Goal: Task Accomplishment & Management: Manage account settings

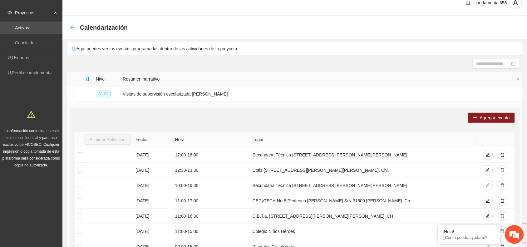
click at [72, 26] on icon "arrow-left" at bounding box center [72, 27] width 5 height 5
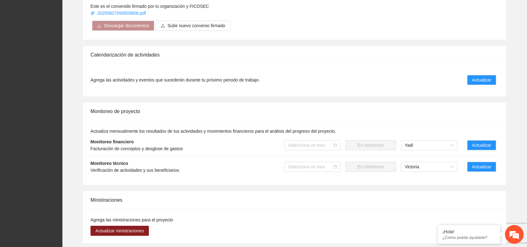
scroll to position [468, 0]
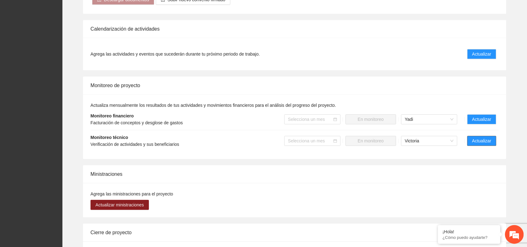
click at [481, 142] on span "Actualizar" at bounding box center [481, 140] width 19 height 7
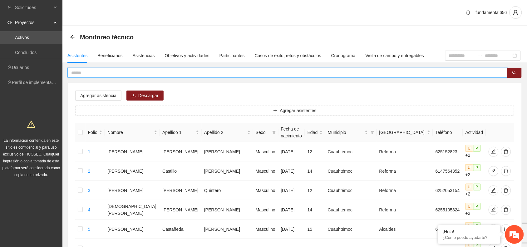
click at [77, 72] on input "text" at bounding box center [284, 72] width 427 height 7
click at [515, 76] on button "button" at bounding box center [514, 73] width 14 height 10
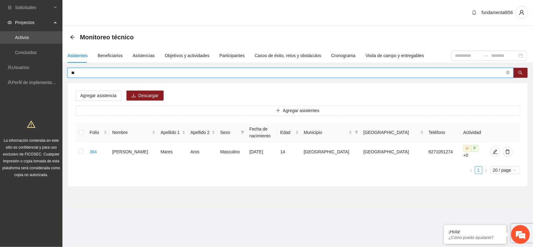
type input "*"
click at [517, 72] on button "button" at bounding box center [520, 73] width 14 height 10
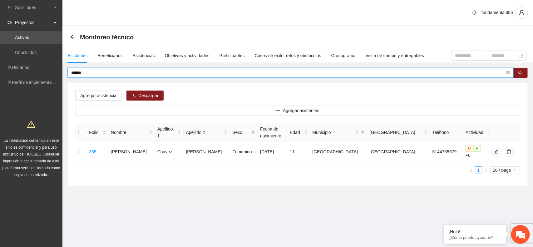
type input "******"
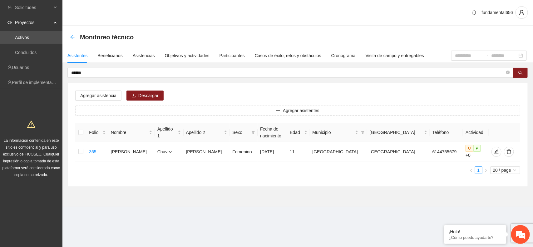
click at [71, 35] on icon "arrow-left" at bounding box center [72, 37] width 5 height 5
click at [72, 36] on icon "arrow-left" at bounding box center [72, 37] width 4 height 4
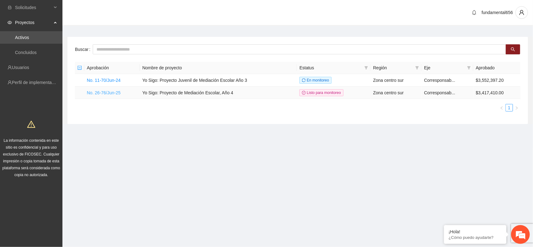
click at [99, 94] on link "No. 26-76/Jun-25" at bounding box center [104, 92] width 34 height 5
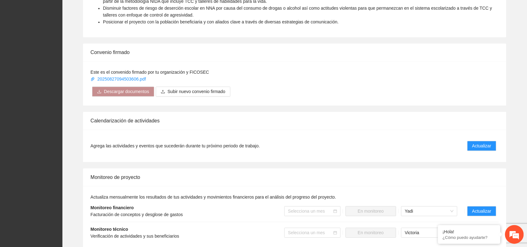
scroll to position [390, 0]
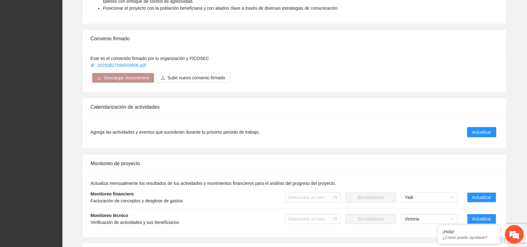
click at [476, 132] on span "Actualizar" at bounding box center [481, 132] width 19 height 7
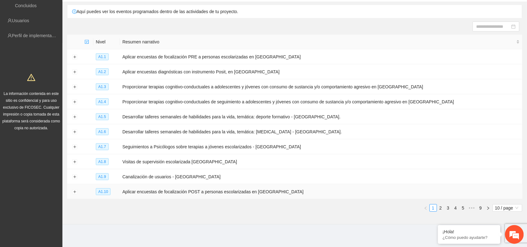
scroll to position [49, 0]
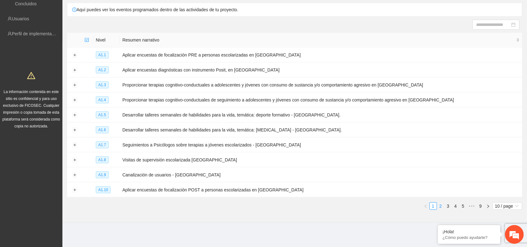
click at [440, 205] on link "2" at bounding box center [440, 205] width 7 height 7
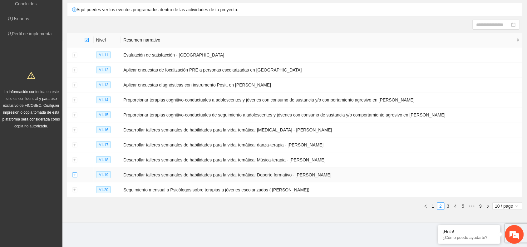
click at [72, 175] on button "Expand row" at bounding box center [74, 175] width 5 height 5
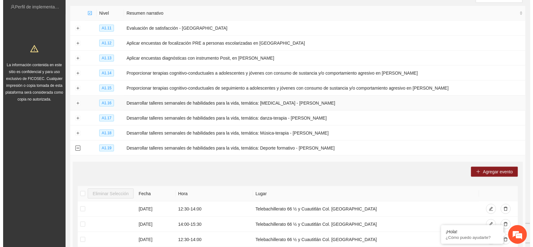
scroll to position [88, 0]
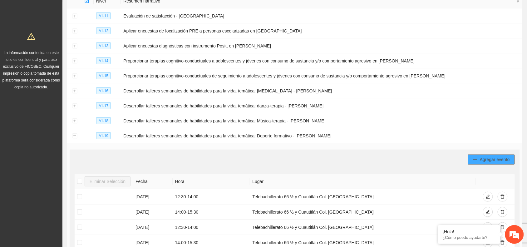
click at [477, 157] on button "Agregar evento" at bounding box center [491, 159] width 47 height 10
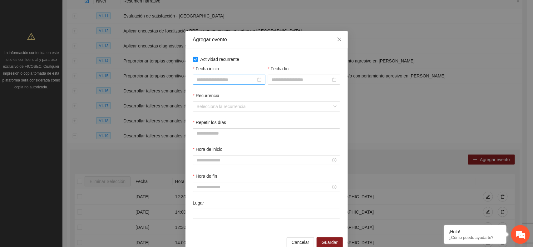
click at [258, 80] on div at bounding box center [229, 79] width 65 height 7
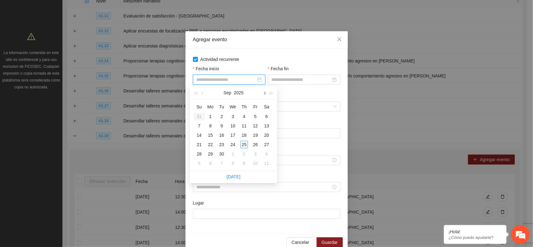
click at [264, 92] on span "button" at bounding box center [263, 92] width 3 height 3
type input "**********"
click at [233, 135] on div "15" at bounding box center [232, 134] width 7 height 7
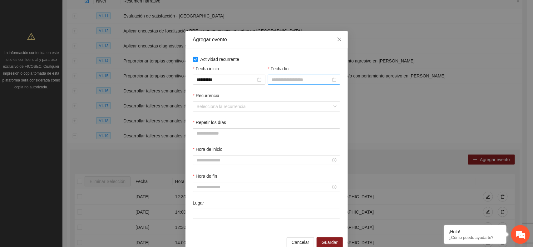
click at [274, 83] on div at bounding box center [304, 80] width 72 height 10
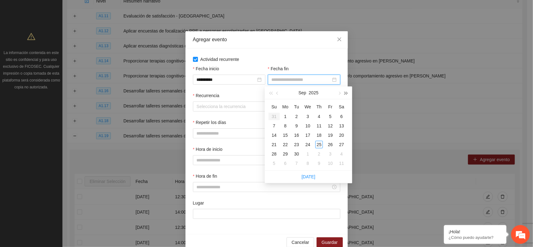
click at [345, 92] on span "button" at bounding box center [345, 92] width 3 height 3
type input "**********"
click at [307, 154] on div "30" at bounding box center [307, 153] width 7 height 7
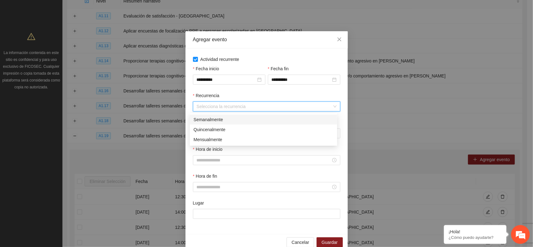
click at [207, 107] on input "Recurrencia" at bounding box center [264, 106] width 135 height 9
click at [205, 118] on div "Semanalmente" at bounding box center [263, 119] width 140 height 7
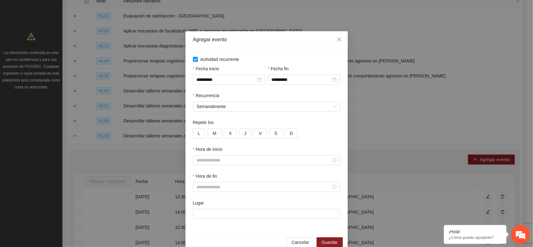
click at [312, 63] on div "**********" at bounding box center [266, 141] width 147 height 170
click at [203, 157] on div at bounding box center [266, 160] width 147 height 10
drag, startPoint x: 259, startPoint y: 97, endPoint x: 230, endPoint y: 121, distance: 37.5
click at [259, 97] on div "Recurrencia" at bounding box center [266, 96] width 147 height 9
click at [194, 132] on button "L" at bounding box center [199, 133] width 12 height 10
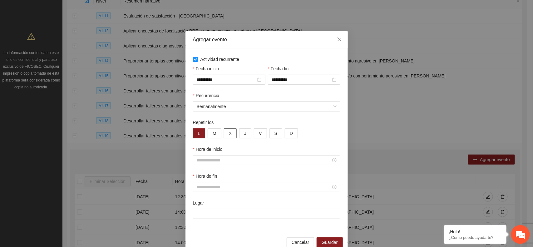
click at [229, 133] on span "X" at bounding box center [230, 133] width 3 height 7
click at [259, 134] on span "V" at bounding box center [260, 133] width 3 height 7
click at [315, 124] on div "Repetir los" at bounding box center [266, 123] width 147 height 9
click at [198, 163] on input "Hora de inicio" at bounding box center [264, 160] width 134 height 7
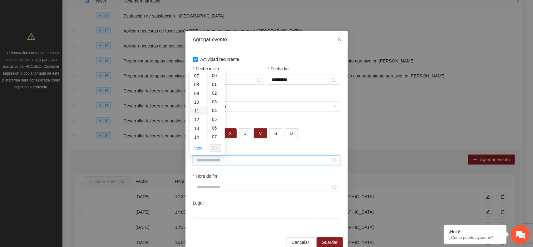
click at [197, 111] on div "11" at bounding box center [198, 110] width 17 height 9
click at [213, 93] on div "30" at bounding box center [215, 94] width 17 height 9
type input "*****"
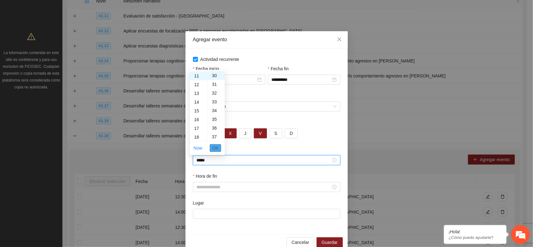
click at [214, 147] on span "OK" at bounding box center [215, 147] width 6 height 7
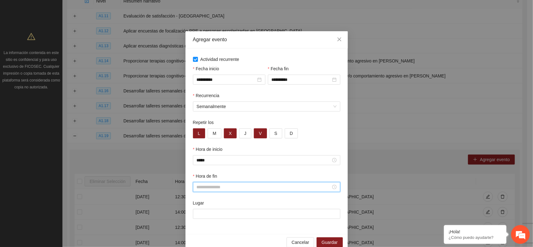
click at [202, 190] on input "Hora de fin" at bounding box center [264, 186] width 134 height 7
click at [197, 147] on div "12" at bounding box center [198, 146] width 17 height 9
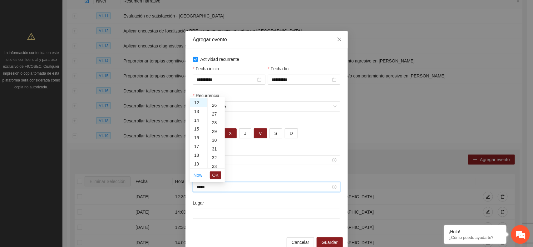
scroll to position [243, 0]
click at [214, 121] on div "30" at bounding box center [215, 121] width 17 height 9
type input "*****"
click at [214, 175] on span "OK" at bounding box center [215, 175] width 6 height 7
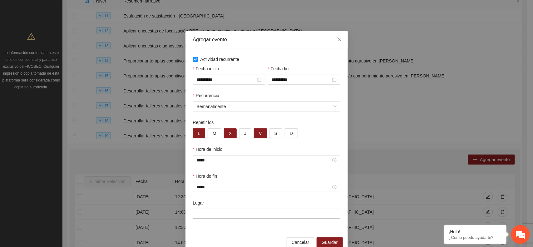
click at [209, 212] on input "Lugar" at bounding box center [266, 214] width 147 height 10
type input "**********"
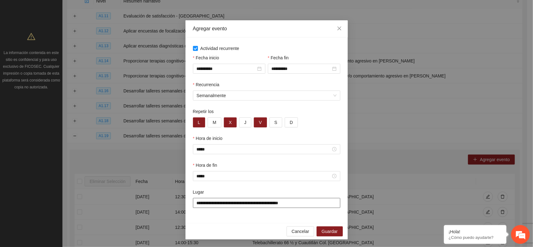
scroll to position [13, 0]
click at [324, 232] on span "Guardar" at bounding box center [329, 231] width 16 height 7
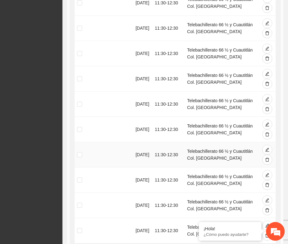
scroll to position [361, 0]
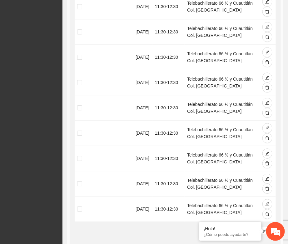
click at [234, 227] on link "2" at bounding box center [234, 230] width 7 height 7
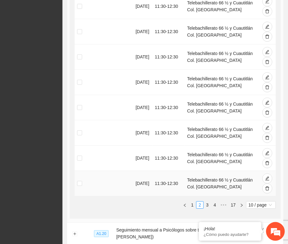
scroll to position [425, 0]
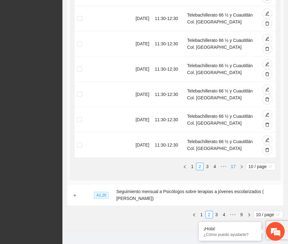
click at [234, 163] on link "17" at bounding box center [233, 166] width 9 height 7
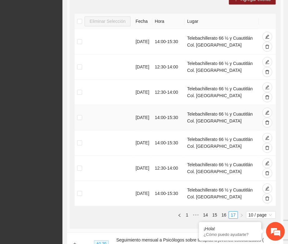
scroll to position [310, 0]
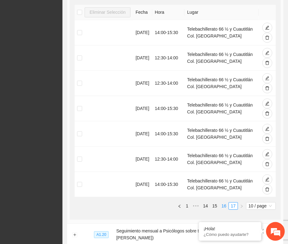
click at [223, 202] on link "16" at bounding box center [223, 205] width 9 height 7
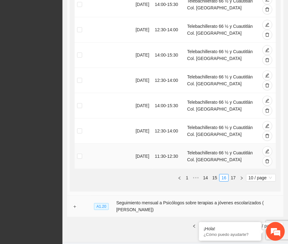
scroll to position [425, 0]
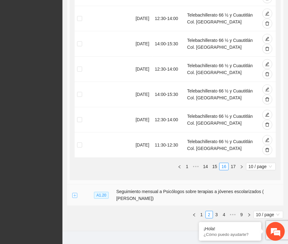
click at [76, 193] on button "Expand row" at bounding box center [74, 195] width 5 height 5
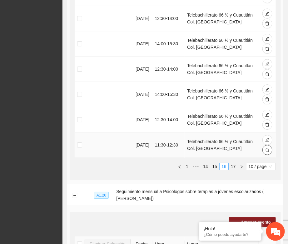
click at [267, 148] on icon "delete" at bounding box center [267, 150] width 4 height 4
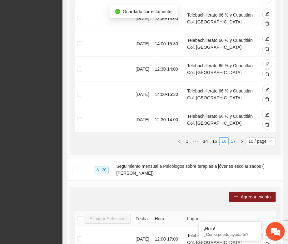
click at [231, 138] on link "17" at bounding box center [233, 141] width 9 height 7
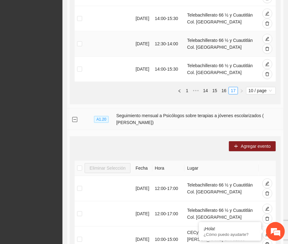
click at [74, 117] on button "Collapse row" at bounding box center [74, 119] width 5 height 5
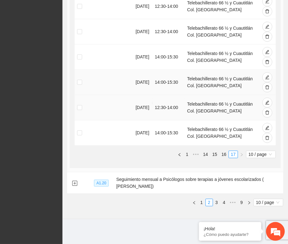
scroll to position [349, 0]
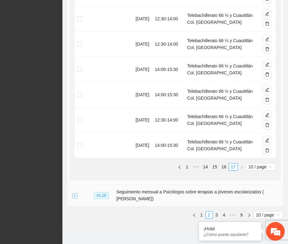
click at [74, 193] on button "Expand row" at bounding box center [74, 195] width 5 height 5
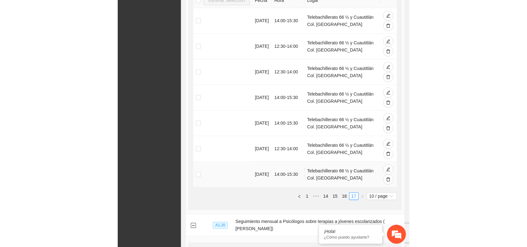
scroll to position [308, 0]
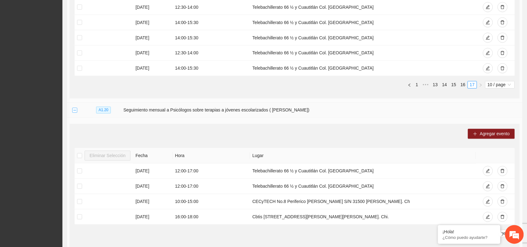
click at [73, 112] on button "Collapse row" at bounding box center [74, 110] width 5 height 5
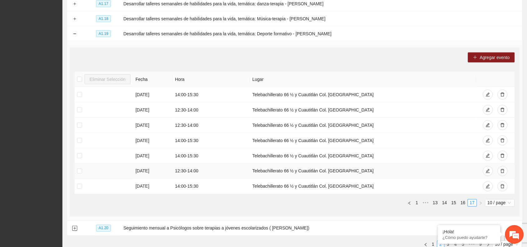
scroll to position [189, 0]
click at [417, 203] on link "1" at bounding box center [416, 203] width 7 height 7
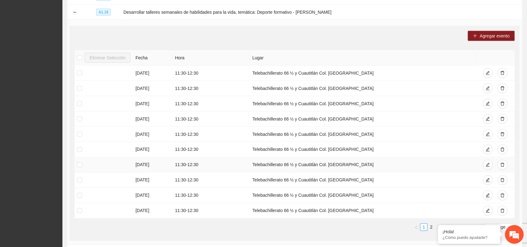
scroll to position [228, 0]
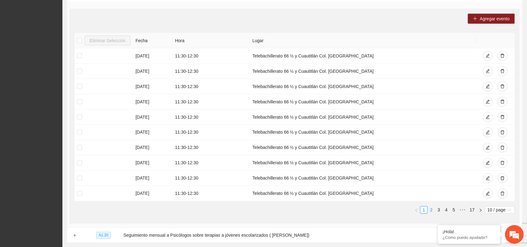
click at [431, 211] on link "2" at bounding box center [431, 210] width 7 height 7
click at [439, 210] on link "3" at bounding box center [438, 210] width 7 height 7
click at [446, 211] on link "4" at bounding box center [446, 210] width 7 height 7
click at [471, 211] on link "17" at bounding box center [472, 210] width 9 height 7
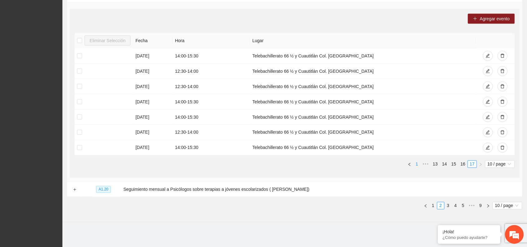
click at [416, 164] on link "1" at bounding box center [416, 164] width 7 height 7
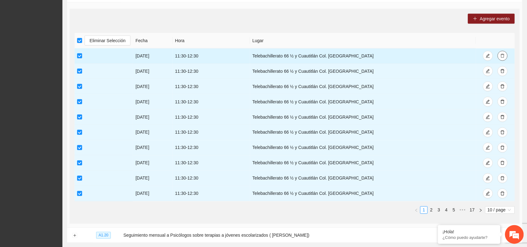
click at [502, 52] on button "button" at bounding box center [502, 56] width 10 height 10
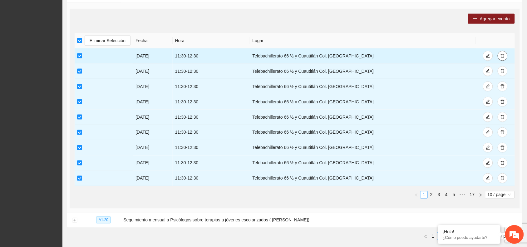
click at [501, 56] on icon "delete" at bounding box center [502, 56] width 4 height 4
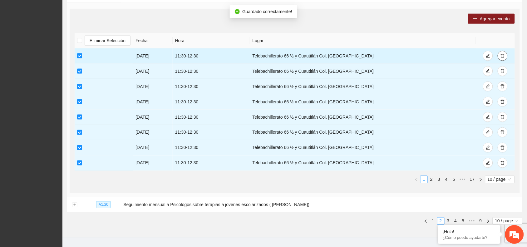
click at [503, 56] on icon "delete" at bounding box center [502, 56] width 4 height 4
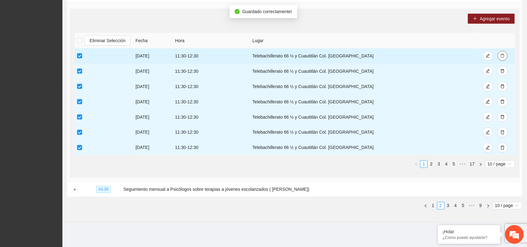
click at [503, 57] on icon "delete" at bounding box center [502, 56] width 4 height 4
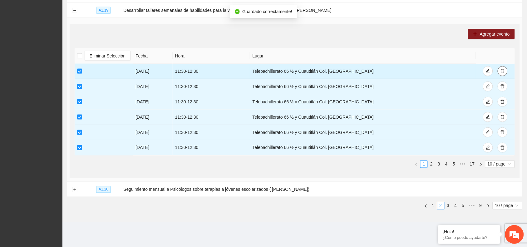
click at [504, 69] on icon "delete" at bounding box center [502, 71] width 4 height 4
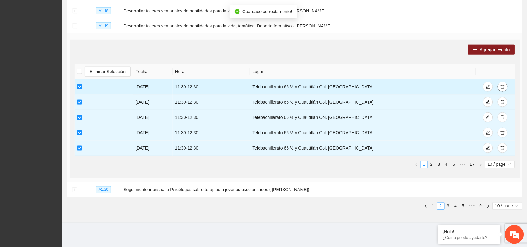
click at [501, 86] on icon "delete" at bounding box center [502, 87] width 4 height 4
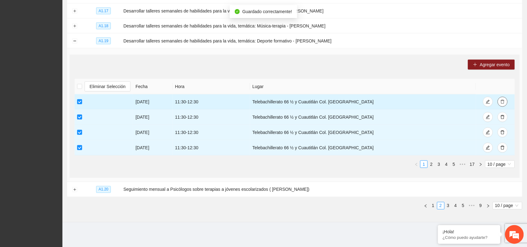
click at [500, 100] on icon "delete" at bounding box center [502, 102] width 4 height 4
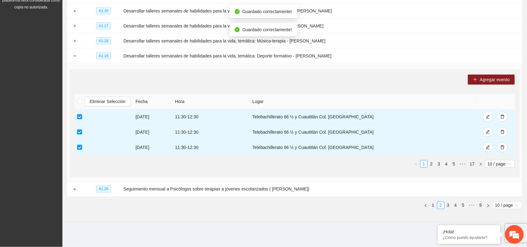
scroll to position [167, 0]
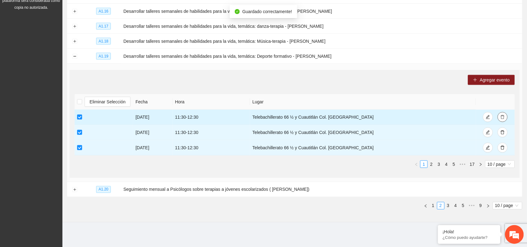
click at [504, 119] on span "delete" at bounding box center [502, 117] width 4 height 5
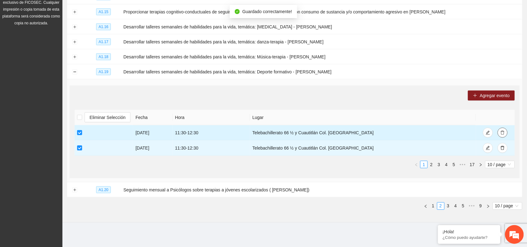
click at [501, 132] on icon "delete" at bounding box center [502, 132] width 4 height 4
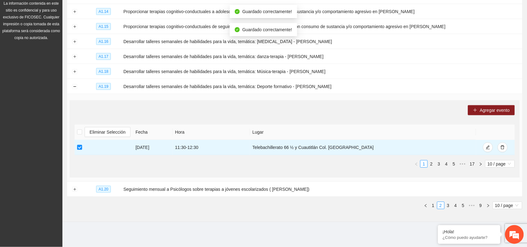
scroll to position [136, 0]
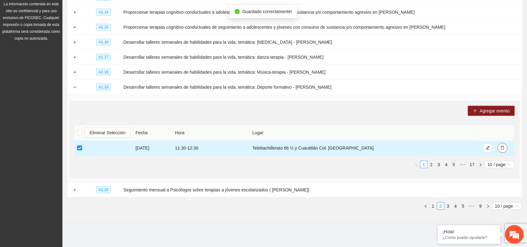
click at [501, 147] on icon "delete" at bounding box center [502, 148] width 4 height 4
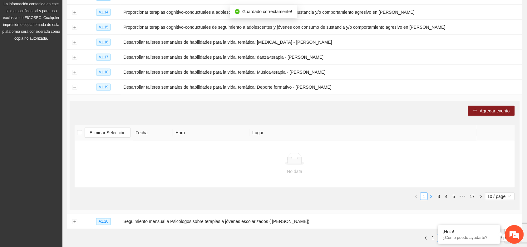
click at [429, 194] on link "2" at bounding box center [431, 196] width 7 height 7
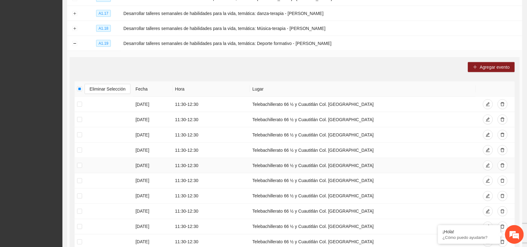
scroll to position [214, 0]
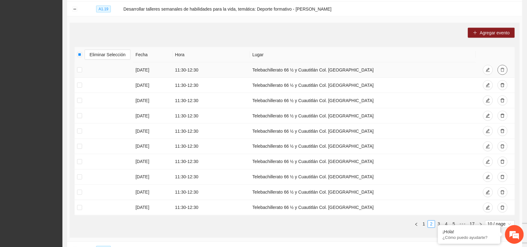
click at [502, 72] on button "button" at bounding box center [502, 70] width 10 height 10
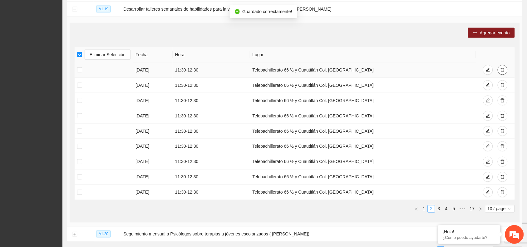
click at [505, 70] on button "button" at bounding box center [502, 70] width 10 height 10
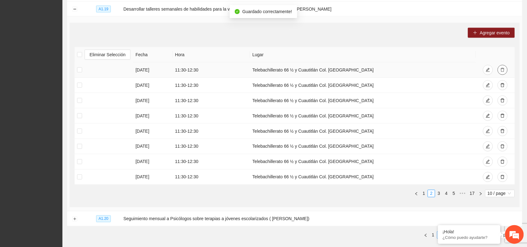
click at [505, 72] on button "button" at bounding box center [502, 70] width 10 height 10
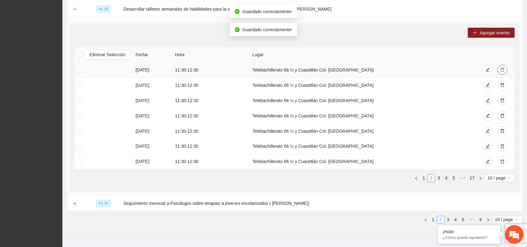
click at [505, 72] on button "button" at bounding box center [502, 70] width 10 height 10
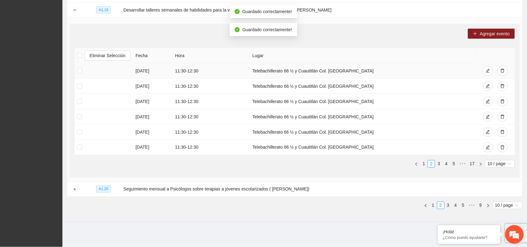
scroll to position [213, 0]
click at [505, 72] on button "button" at bounding box center [502, 71] width 10 height 10
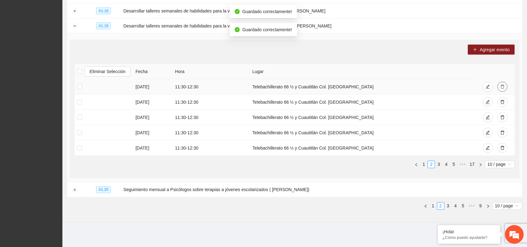
click at [502, 87] on icon "delete" at bounding box center [502, 87] width 4 height 4
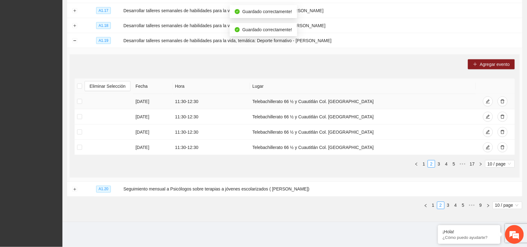
scroll to position [183, 0]
click at [503, 102] on icon "delete" at bounding box center [502, 102] width 4 height 4
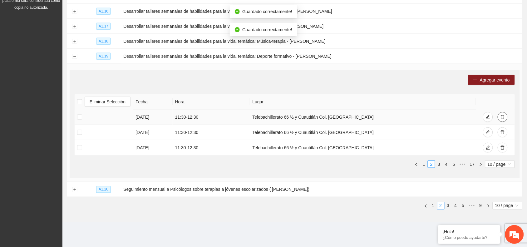
click at [504, 117] on icon "delete" at bounding box center [502, 117] width 4 height 4
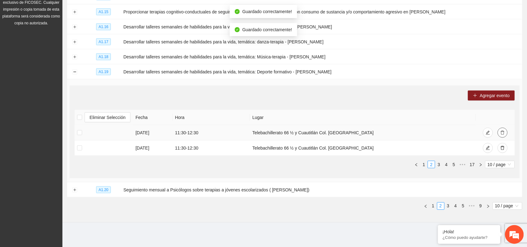
click at [503, 131] on icon "delete" at bounding box center [502, 132] width 4 height 4
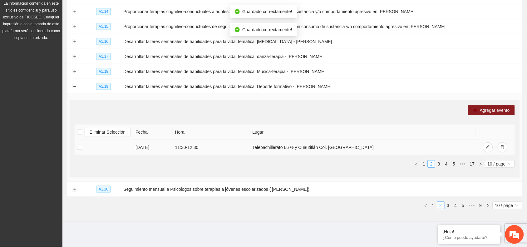
scroll to position [136, 0]
click at [501, 149] on icon "delete" at bounding box center [502, 148] width 4 height 4
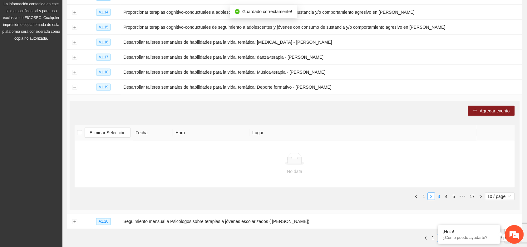
click at [438, 194] on link "3" at bounding box center [438, 196] width 7 height 7
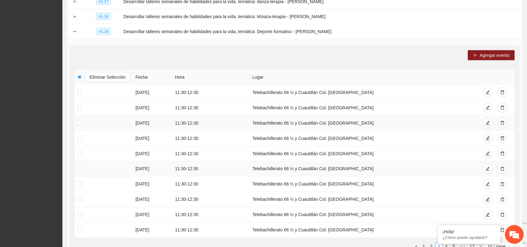
scroll to position [214, 0]
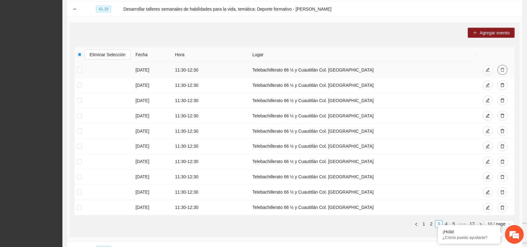
click at [501, 71] on icon "delete" at bounding box center [502, 70] width 4 height 4
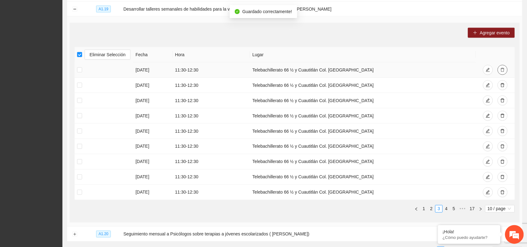
click at [502, 71] on icon "delete" at bounding box center [502, 70] width 4 height 4
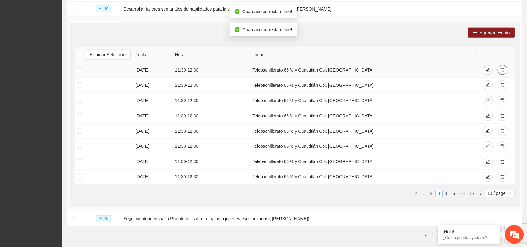
click at [502, 71] on icon "delete" at bounding box center [502, 70] width 4 height 4
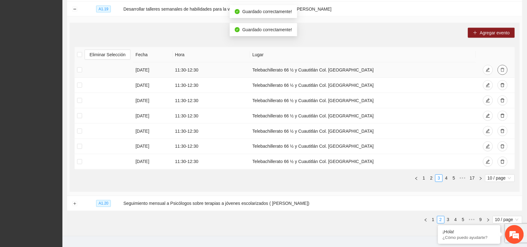
click at [502, 71] on icon "delete" at bounding box center [502, 70] width 4 height 4
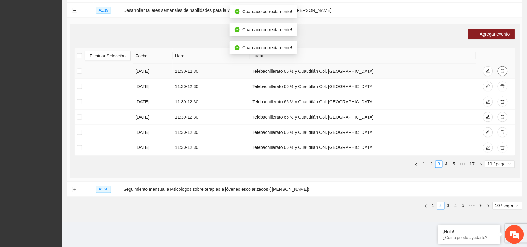
click at [502, 71] on icon "delete" at bounding box center [502, 71] width 4 height 4
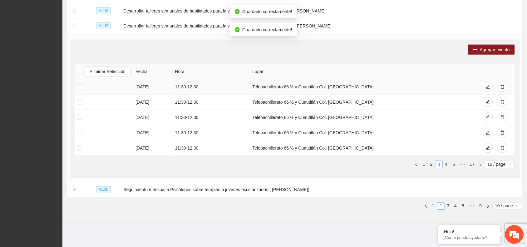
click at [502, 71] on th at bounding box center [495, 71] width 39 height 15
click at [502, 88] on icon "delete" at bounding box center [502, 87] width 4 height 4
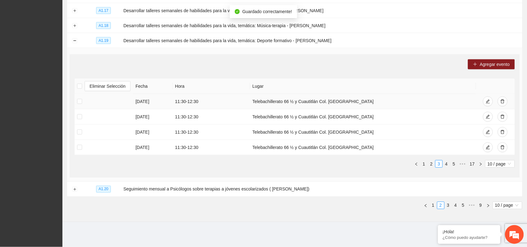
scroll to position [183, 0]
click at [500, 102] on icon "delete" at bounding box center [502, 102] width 4 height 4
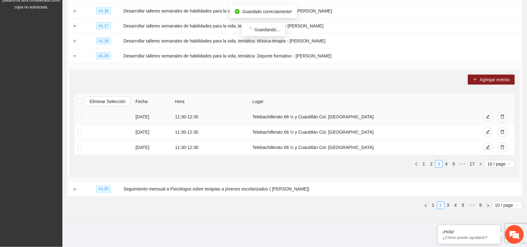
scroll to position [167, 0]
click at [502, 117] on icon "delete" at bounding box center [502, 117] width 4 height 4
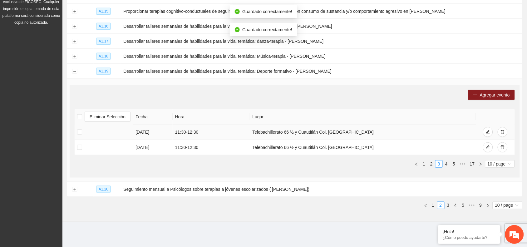
scroll to position [152, 0]
click at [503, 136] on button "button" at bounding box center [502, 133] width 10 height 10
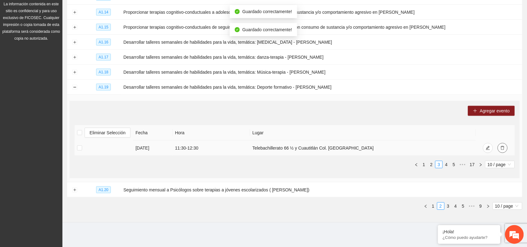
click at [503, 149] on icon "delete" at bounding box center [502, 148] width 4 height 4
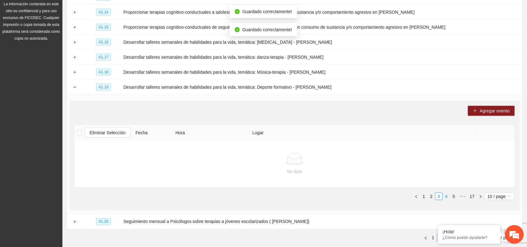
click at [446, 197] on link "4" at bounding box center [446, 196] width 7 height 7
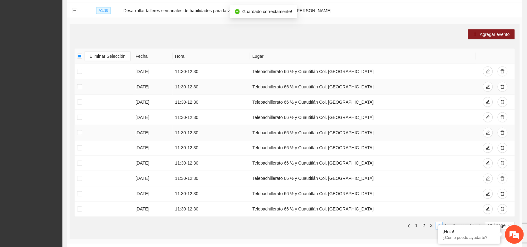
scroll to position [214, 0]
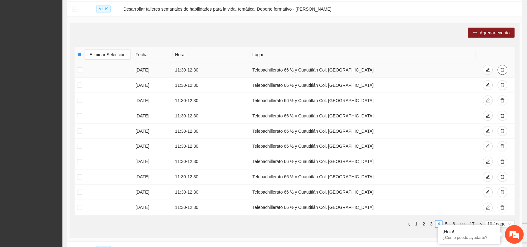
click at [503, 69] on icon "delete" at bounding box center [502, 70] width 4 height 4
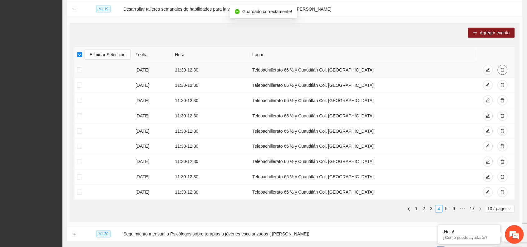
click at [502, 68] on icon "delete" at bounding box center [502, 70] width 4 height 4
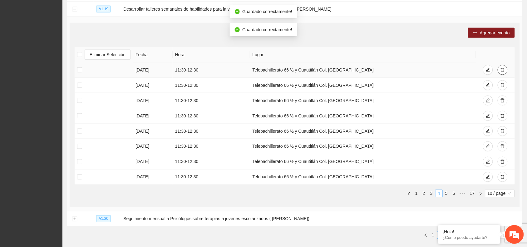
click at [502, 68] on icon "delete" at bounding box center [502, 70] width 4 height 4
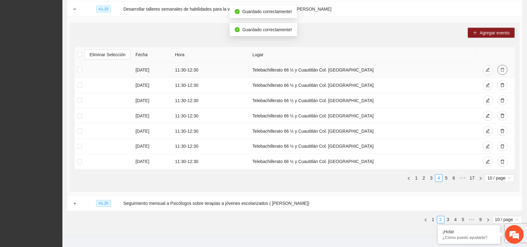
click at [502, 68] on icon "delete" at bounding box center [502, 70] width 4 height 4
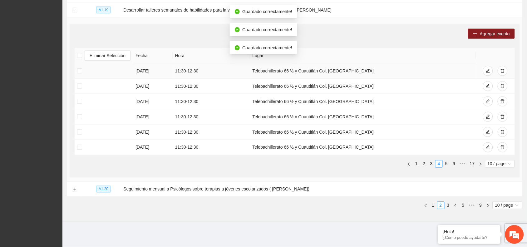
scroll to position [213, 0]
click at [502, 67] on button "button" at bounding box center [502, 71] width 10 height 10
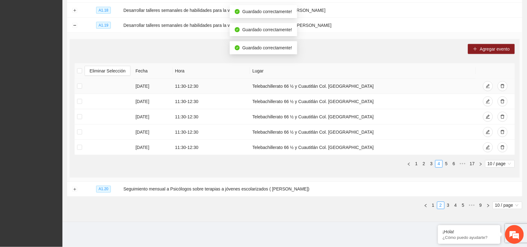
scroll to position [198, 0]
click at [504, 87] on icon "delete" at bounding box center [502, 87] width 4 height 4
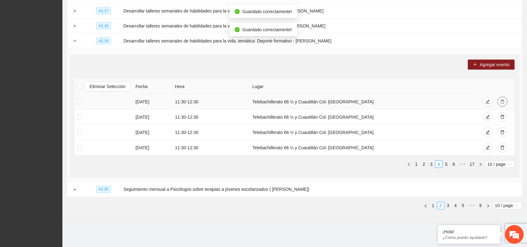
click at [502, 100] on icon "delete" at bounding box center [502, 102] width 4 height 4
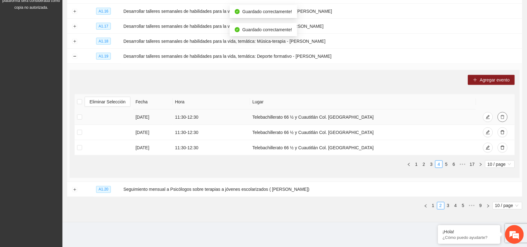
click at [503, 117] on icon "delete" at bounding box center [502, 117] width 4 height 4
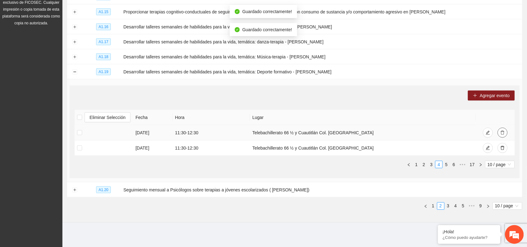
click at [502, 136] on button "button" at bounding box center [502, 133] width 10 height 10
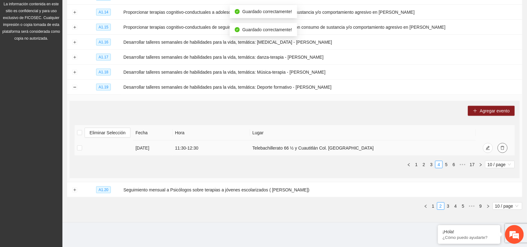
click at [501, 150] on button "button" at bounding box center [502, 148] width 10 height 10
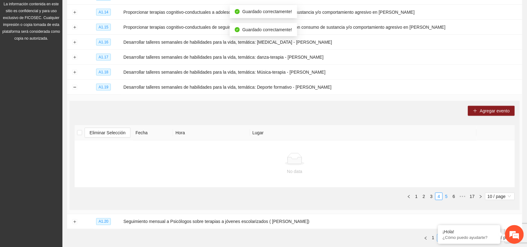
click at [445, 194] on link "5" at bounding box center [446, 196] width 7 height 7
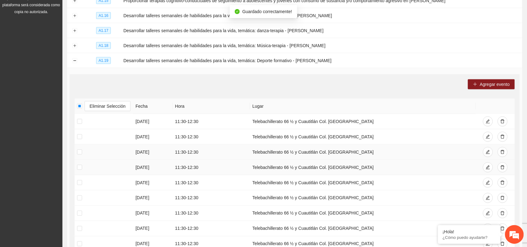
scroll to position [214, 0]
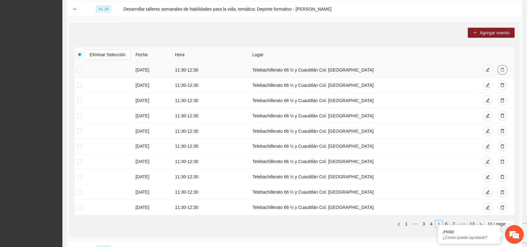
click at [501, 69] on icon "delete" at bounding box center [502, 70] width 4 height 4
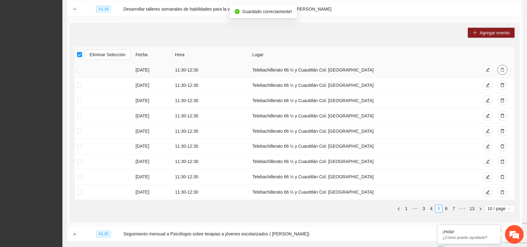
click at [501, 69] on icon "delete" at bounding box center [502, 70] width 4 height 4
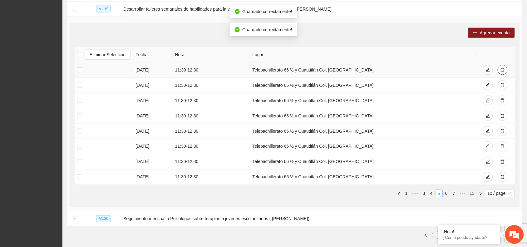
click at [501, 69] on icon "delete" at bounding box center [502, 70] width 4 height 4
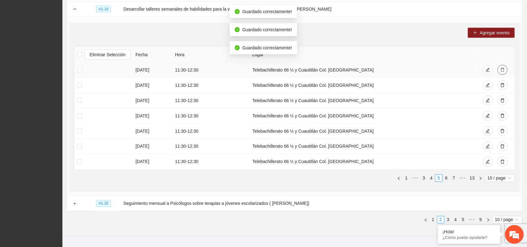
click at [501, 69] on icon "delete" at bounding box center [502, 70] width 4 height 4
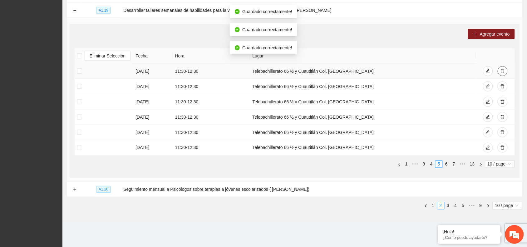
click at [501, 69] on icon "delete" at bounding box center [502, 71] width 4 height 4
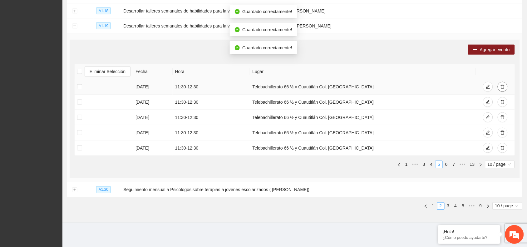
click at [503, 87] on icon "delete" at bounding box center [502, 87] width 4 height 4
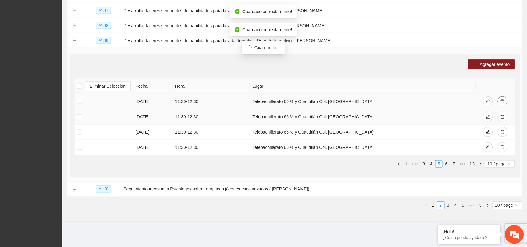
scroll to position [183, 0]
click at [502, 104] on span "delete" at bounding box center [502, 102] width 4 height 5
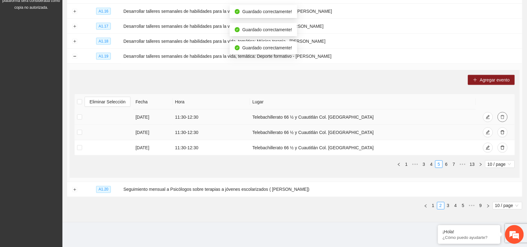
click at [501, 116] on icon "delete" at bounding box center [502, 117] width 4 height 4
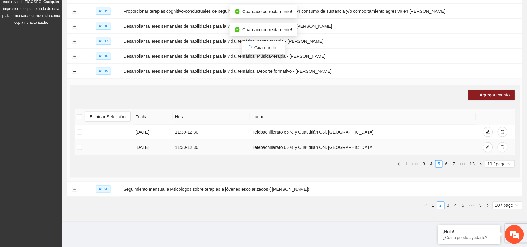
scroll to position [152, 0]
click at [503, 132] on icon "delete" at bounding box center [502, 132] width 4 height 4
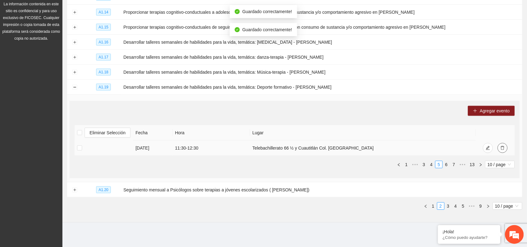
click at [501, 148] on icon "delete" at bounding box center [502, 148] width 4 height 4
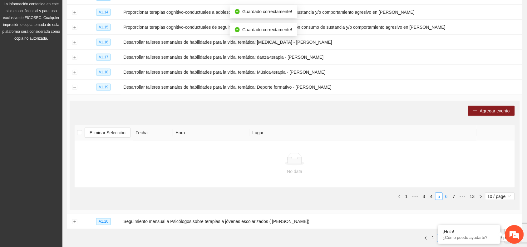
click at [446, 195] on link "6" at bounding box center [446, 196] width 7 height 7
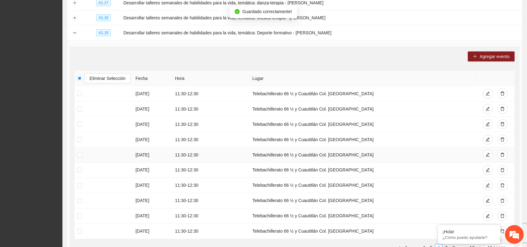
scroll to position [214, 0]
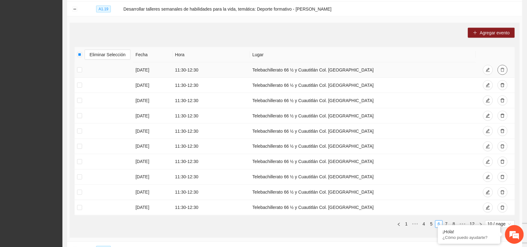
click at [503, 71] on icon "delete" at bounding box center [502, 70] width 4 height 4
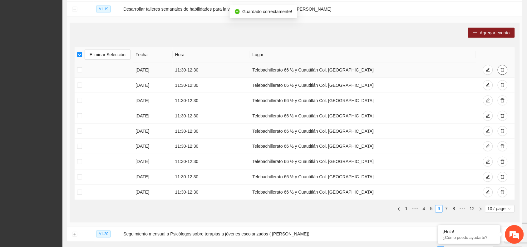
click at [503, 71] on icon "delete" at bounding box center [502, 70] width 4 height 4
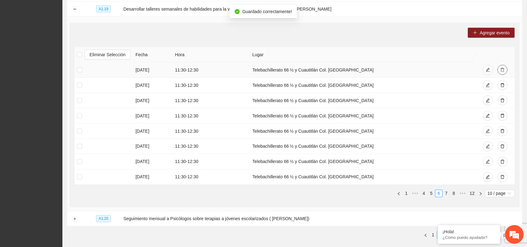
click at [503, 71] on icon "delete" at bounding box center [502, 70] width 4 height 4
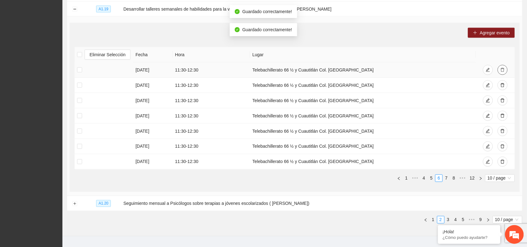
click at [503, 71] on icon "delete" at bounding box center [502, 70] width 4 height 4
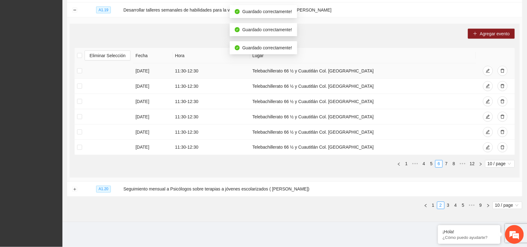
scroll to position [213, 0]
click at [503, 71] on icon "delete" at bounding box center [502, 71] width 4 height 4
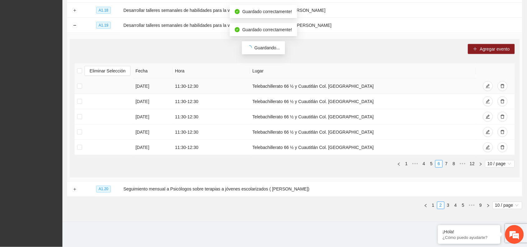
scroll to position [198, 0]
click at [500, 89] on button "button" at bounding box center [502, 87] width 10 height 10
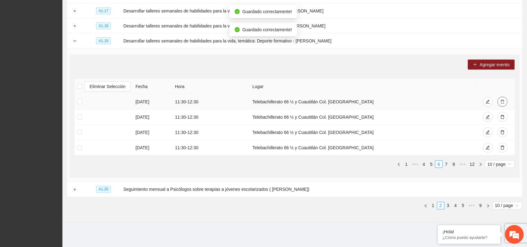
click at [501, 104] on span "delete" at bounding box center [502, 102] width 4 height 5
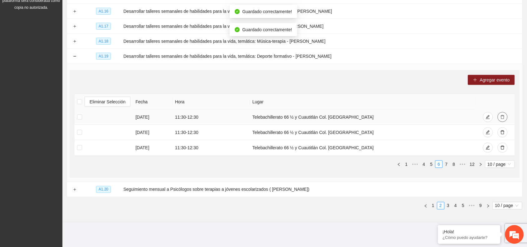
click at [502, 119] on button "button" at bounding box center [502, 117] width 10 height 10
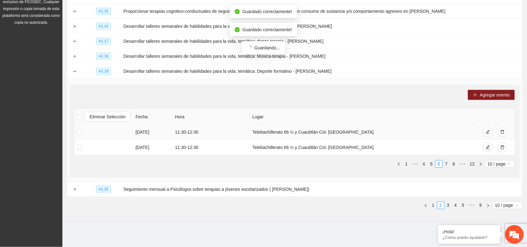
scroll to position [152, 0]
click at [502, 138] on td at bounding box center [495, 132] width 39 height 15
click at [502, 135] on button "button" at bounding box center [502, 133] width 10 height 10
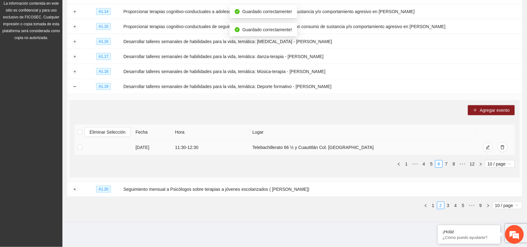
scroll to position [136, 0]
click at [501, 149] on icon "delete" at bounding box center [502, 148] width 4 height 4
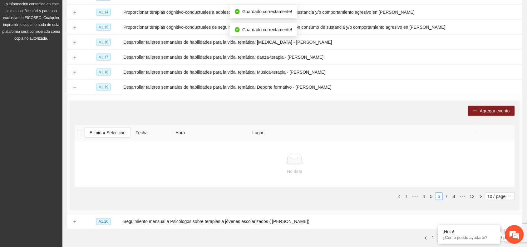
click at [406, 199] on link "1" at bounding box center [406, 196] width 7 height 7
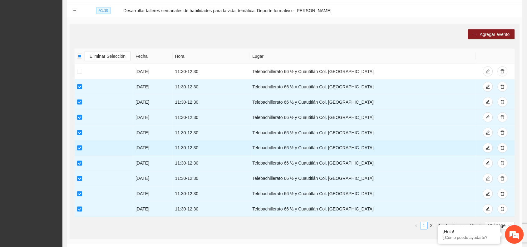
scroll to position [214, 0]
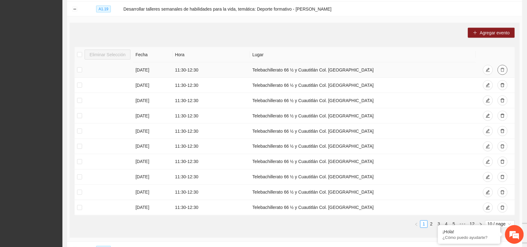
click at [502, 69] on icon "delete" at bounding box center [502, 70] width 4 height 4
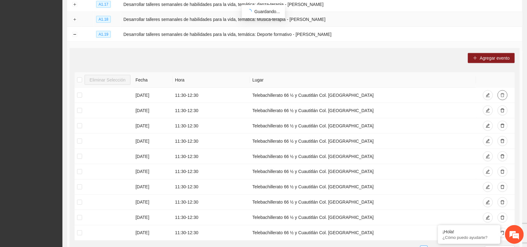
scroll to position [175, 0]
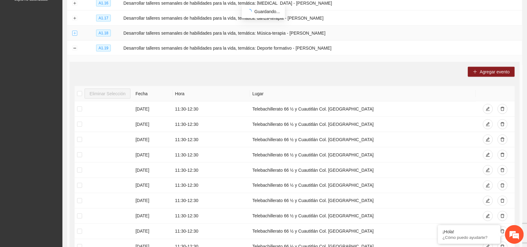
click at [75, 33] on button "Expand row" at bounding box center [74, 33] width 5 height 5
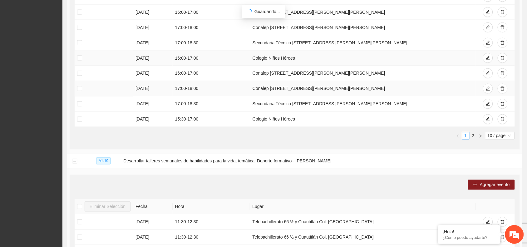
scroll to position [292, 0]
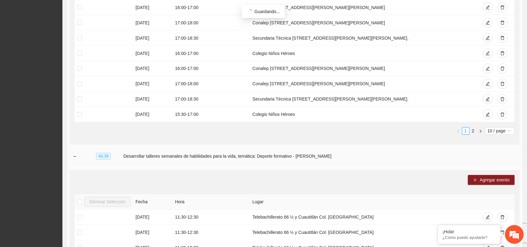
click at [71, 156] on td at bounding box center [74, 156] width 15 height 15
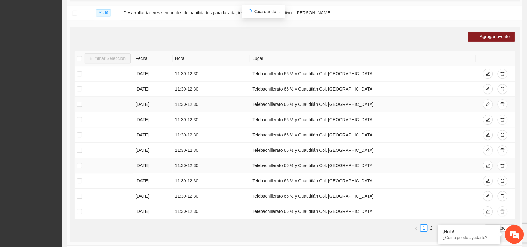
scroll to position [487, 0]
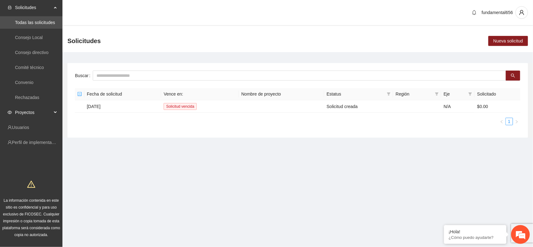
click at [58, 111] on div "Proyectos" at bounding box center [31, 112] width 62 height 12
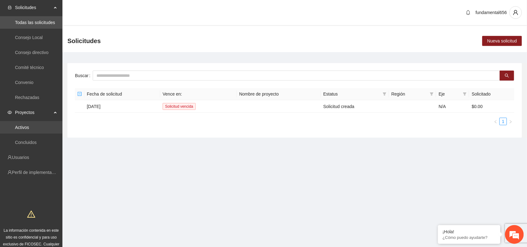
click at [29, 127] on link "Activos" at bounding box center [22, 127] width 14 height 5
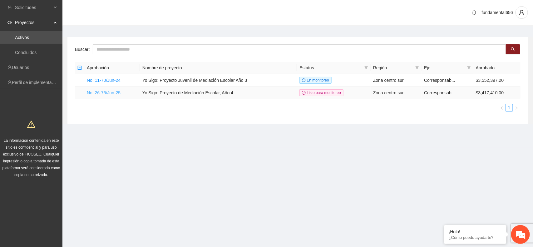
click at [104, 90] on link "No. 26-76/Jun-25" at bounding box center [104, 92] width 34 height 5
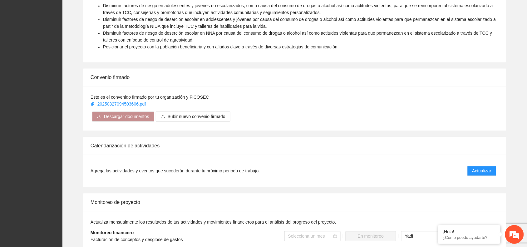
scroll to position [390, 0]
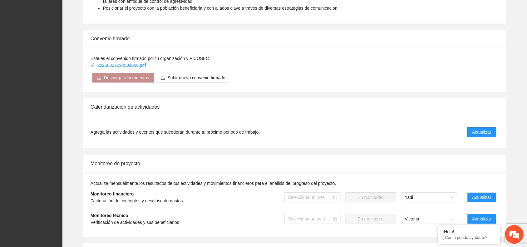
click at [480, 133] on span "Actualizar" at bounding box center [481, 132] width 19 height 7
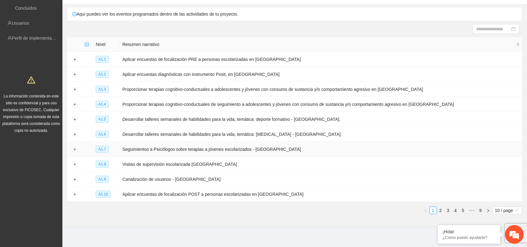
scroll to position [49, 0]
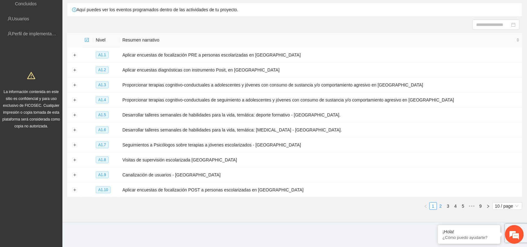
click at [441, 206] on link "2" at bounding box center [440, 205] width 7 height 7
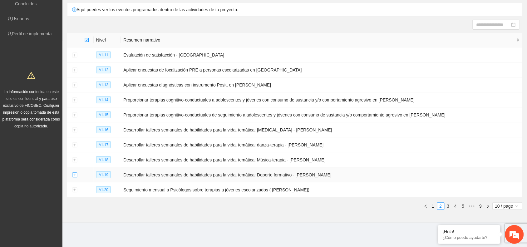
click at [75, 176] on button "Expand row" at bounding box center [74, 175] width 5 height 5
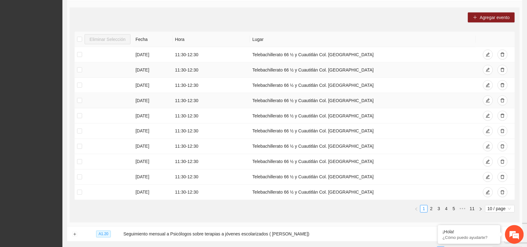
scroll to position [244, 0]
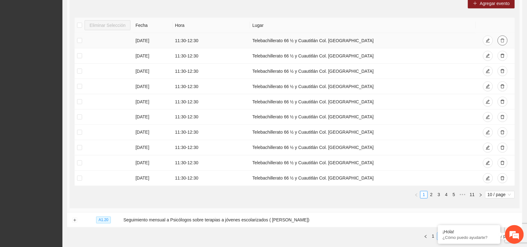
click at [502, 40] on icon "delete" at bounding box center [502, 40] width 4 height 4
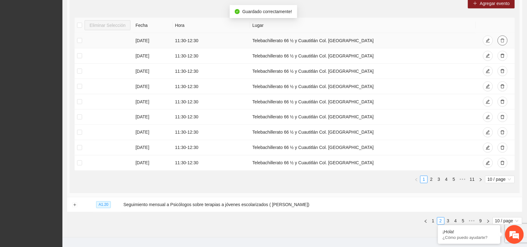
click at [502, 40] on icon "delete" at bounding box center [502, 40] width 4 height 4
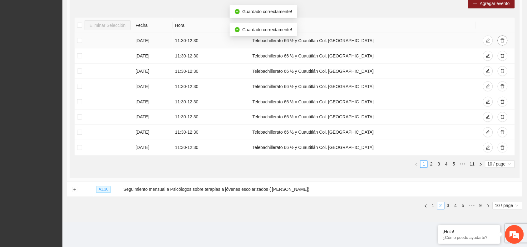
click at [502, 40] on icon "delete" at bounding box center [502, 40] width 4 height 4
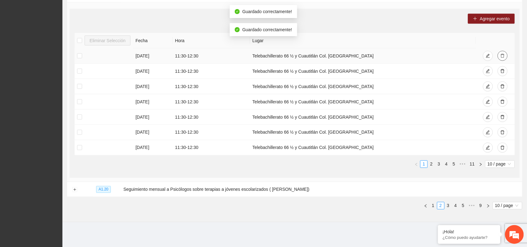
click at [503, 55] on icon "delete" at bounding box center [502, 56] width 4 height 4
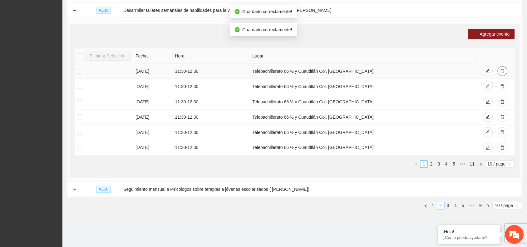
click at [503, 70] on icon "delete" at bounding box center [502, 71] width 4 height 4
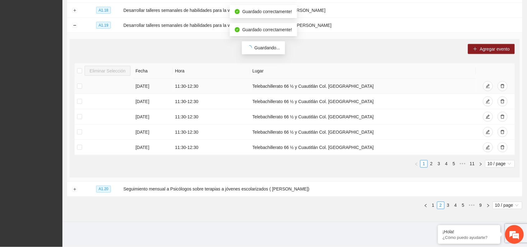
scroll to position [198, 0]
click at [503, 87] on icon "delete" at bounding box center [502, 87] width 4 height 4
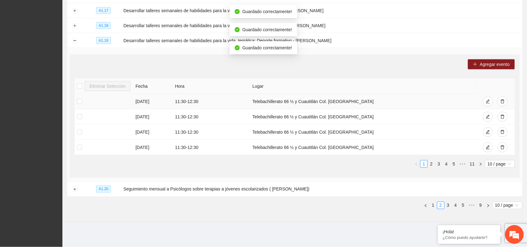
scroll to position [183, 0]
click at [501, 102] on icon "delete" at bounding box center [502, 102] width 4 height 4
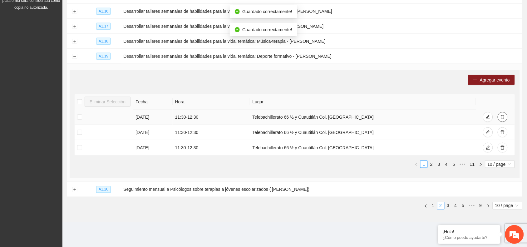
click at [503, 117] on icon "delete" at bounding box center [502, 117] width 4 height 4
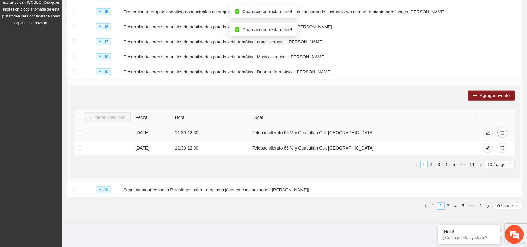
click at [503, 133] on icon "delete" at bounding box center [502, 132] width 4 height 4
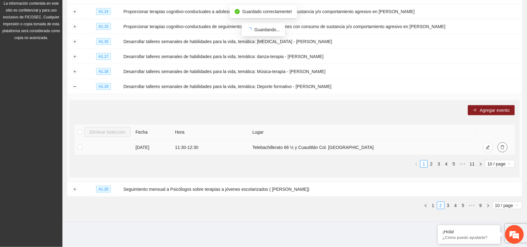
scroll to position [136, 0]
click at [504, 147] on icon "delete" at bounding box center [502, 148] width 4 height 4
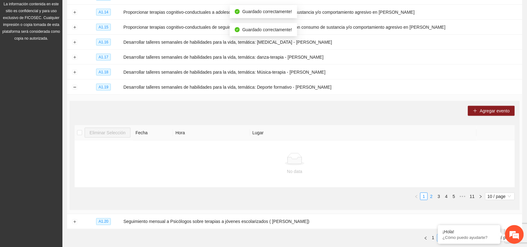
click at [430, 196] on link "2" at bounding box center [431, 196] width 7 height 7
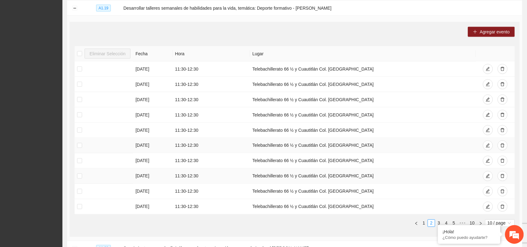
scroll to position [214, 0]
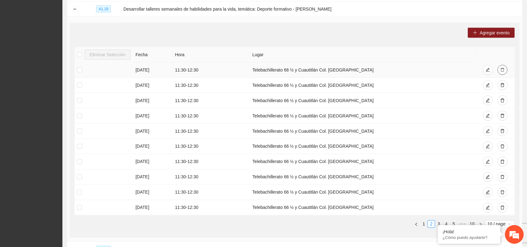
click at [501, 70] on icon "delete" at bounding box center [502, 70] width 4 height 4
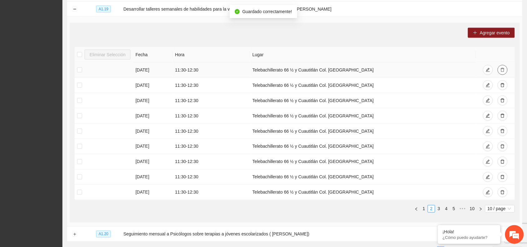
click at [500, 68] on button "button" at bounding box center [502, 70] width 10 height 10
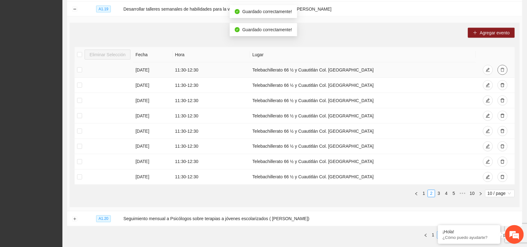
click at [503, 71] on icon "delete" at bounding box center [502, 70] width 4 height 4
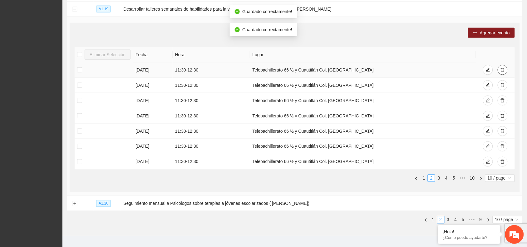
click at [503, 71] on icon "delete" at bounding box center [502, 70] width 4 height 4
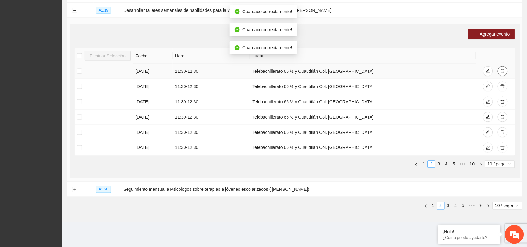
click at [503, 71] on icon "delete" at bounding box center [502, 71] width 4 height 4
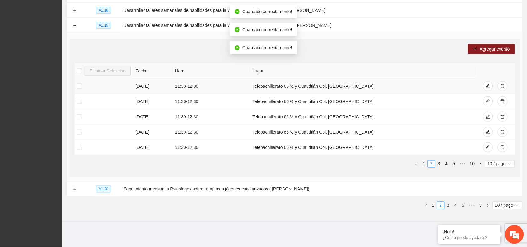
scroll to position [198, 0]
click at [501, 87] on icon "delete" at bounding box center [502, 87] width 4 height 4
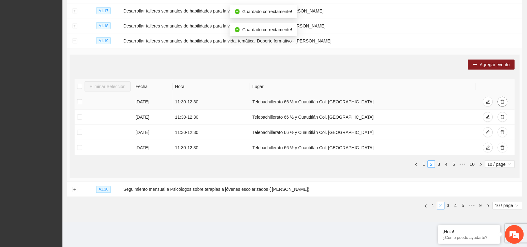
click at [505, 105] on button "button" at bounding box center [502, 102] width 10 height 10
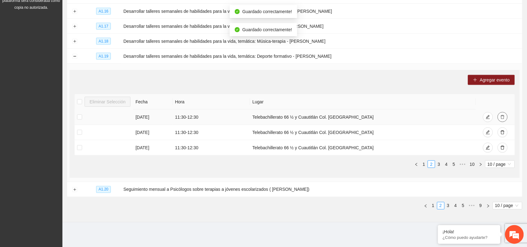
click at [502, 119] on span "delete" at bounding box center [502, 117] width 4 height 5
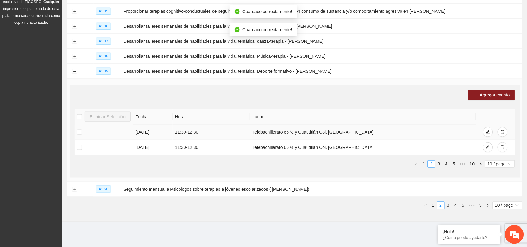
scroll to position [152, 0]
click at [501, 134] on icon "delete" at bounding box center [502, 132] width 4 height 4
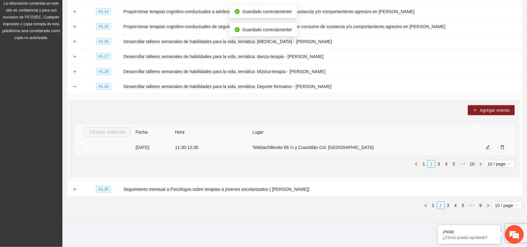
scroll to position [136, 0]
click at [503, 148] on icon "delete" at bounding box center [502, 148] width 4 height 4
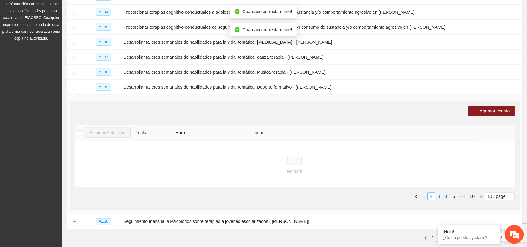
click at [439, 197] on link "3" at bounding box center [438, 196] width 7 height 7
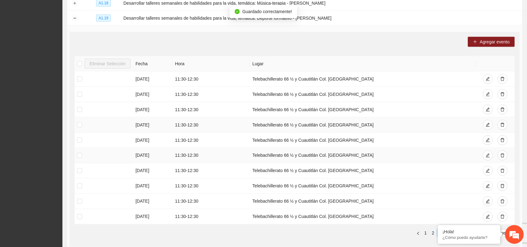
scroll to position [214, 0]
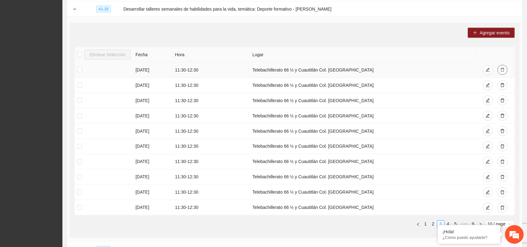
click at [502, 71] on icon "delete" at bounding box center [502, 70] width 4 height 4
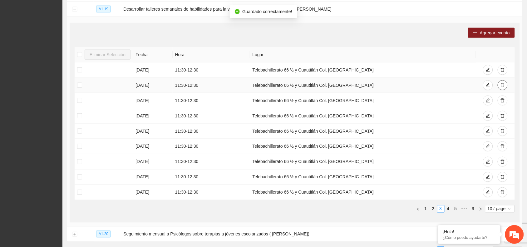
click at [500, 83] on icon "delete" at bounding box center [502, 85] width 4 height 4
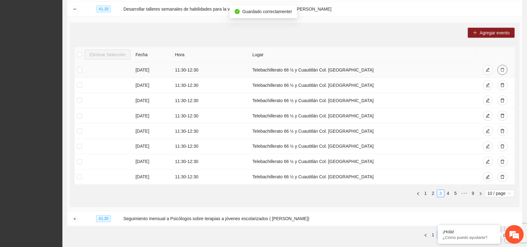
click at [503, 70] on icon "delete" at bounding box center [502, 70] width 4 height 4
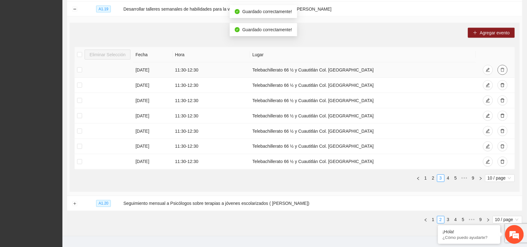
click at [503, 70] on icon "delete" at bounding box center [502, 70] width 4 height 4
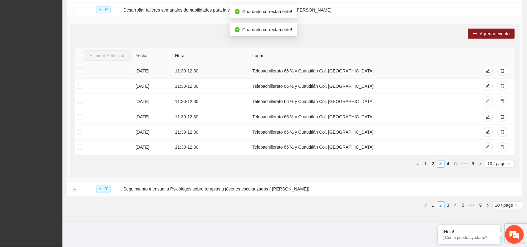
scroll to position [213, 0]
click at [503, 70] on icon "delete" at bounding box center [502, 71] width 4 height 4
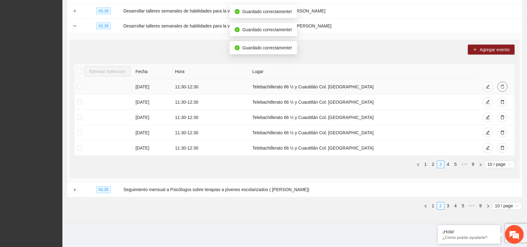
click at [501, 86] on icon "delete" at bounding box center [502, 87] width 4 height 4
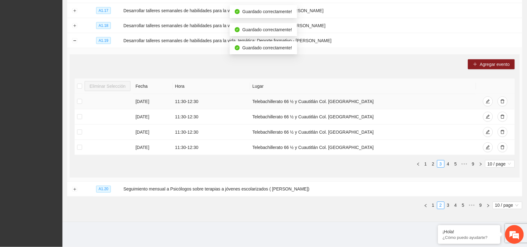
scroll to position [183, 0]
click at [501, 104] on button "button" at bounding box center [502, 102] width 10 height 10
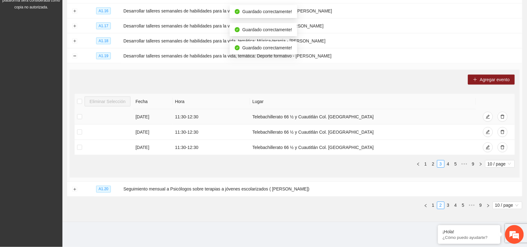
scroll to position [167, 0]
click at [503, 120] on button "button" at bounding box center [502, 117] width 10 height 10
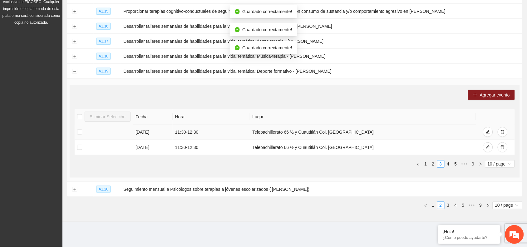
scroll to position [152, 0]
click at [503, 131] on icon "delete" at bounding box center [502, 132] width 4 height 4
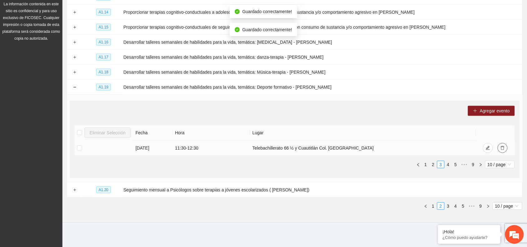
click at [501, 148] on icon "delete" at bounding box center [502, 148] width 4 height 4
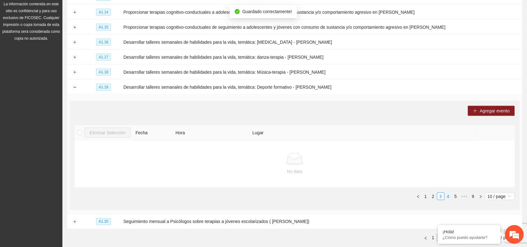
click at [448, 195] on link "4" at bounding box center [448, 196] width 7 height 7
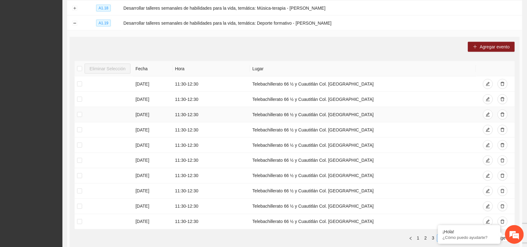
scroll to position [214, 0]
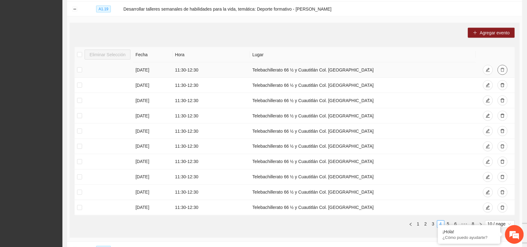
click at [503, 70] on icon "delete" at bounding box center [502, 70] width 4 height 4
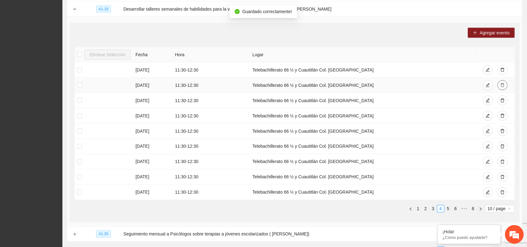
click at [503, 85] on icon "delete" at bounding box center [502, 85] width 4 height 4
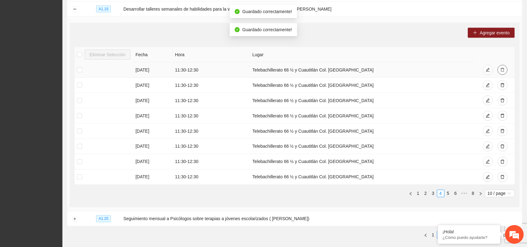
click at [503, 69] on icon "delete" at bounding box center [502, 70] width 4 height 4
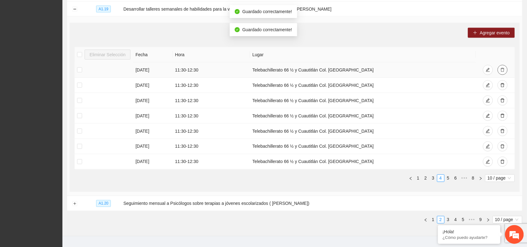
click at [503, 69] on icon "delete" at bounding box center [502, 70] width 4 height 4
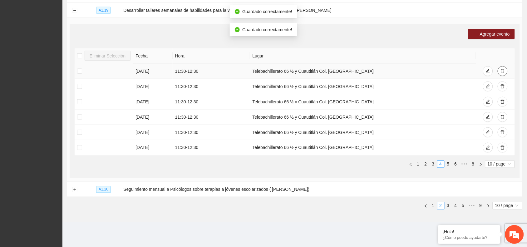
click at [503, 69] on icon "delete" at bounding box center [502, 71] width 4 height 4
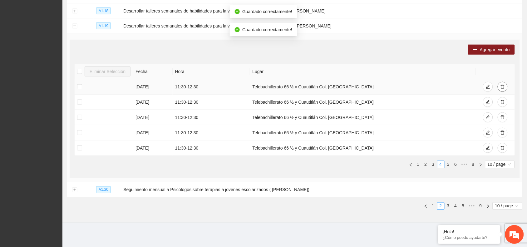
click at [501, 86] on icon "delete" at bounding box center [502, 87] width 4 height 4
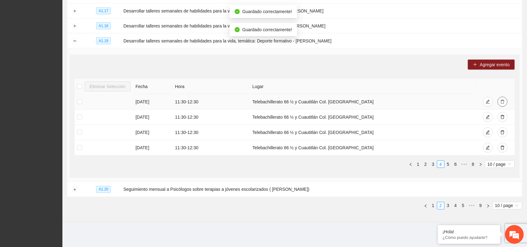
click at [502, 104] on span "delete" at bounding box center [502, 102] width 4 height 5
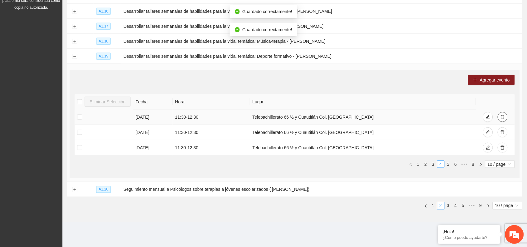
click at [505, 120] on button "button" at bounding box center [502, 117] width 10 height 10
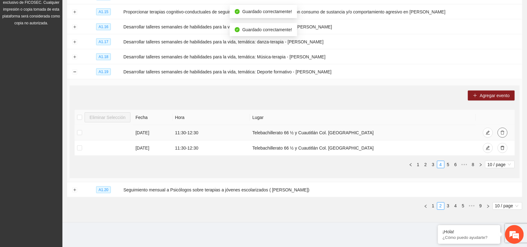
click at [501, 136] on button "button" at bounding box center [502, 133] width 10 height 10
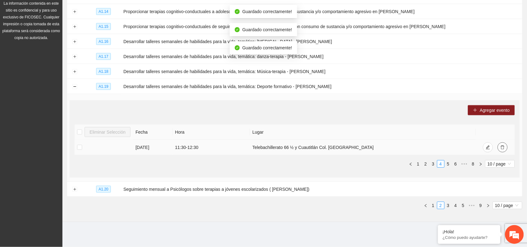
scroll to position [136, 0]
click at [502, 146] on icon "delete" at bounding box center [502, 148] width 4 height 4
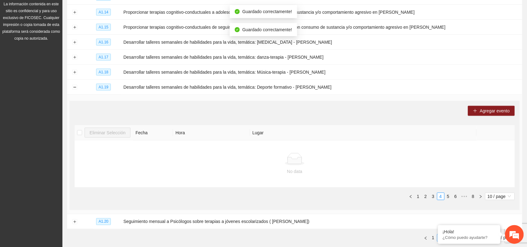
scroll to position [168, 0]
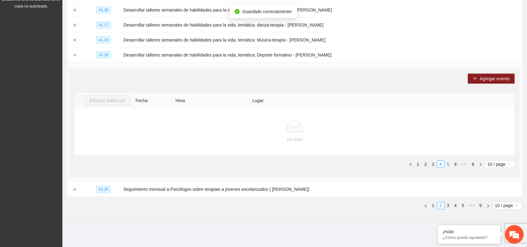
click at [448, 164] on link "5" at bounding box center [448, 164] width 7 height 7
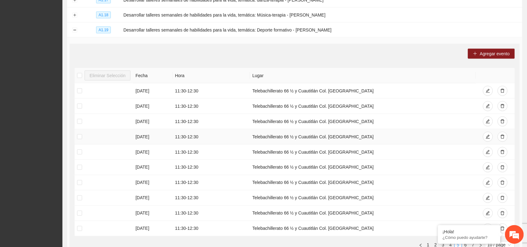
scroll to position [207, 0]
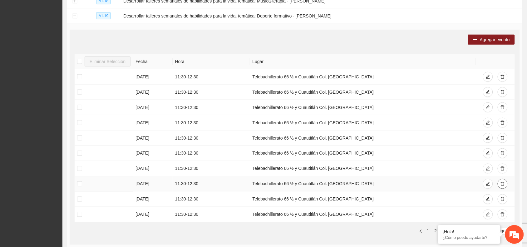
click at [502, 184] on icon "delete" at bounding box center [502, 184] width 4 height 4
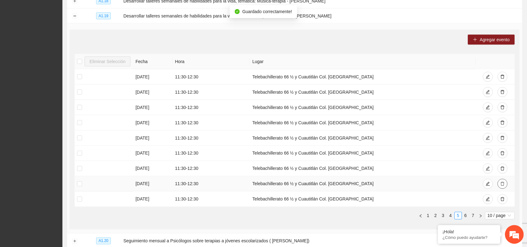
click at [502, 186] on span "delete" at bounding box center [502, 184] width 4 height 5
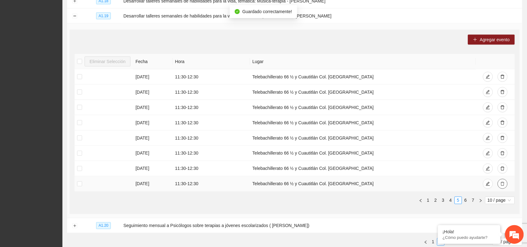
click at [502, 184] on icon "delete" at bounding box center [502, 184] width 4 height 4
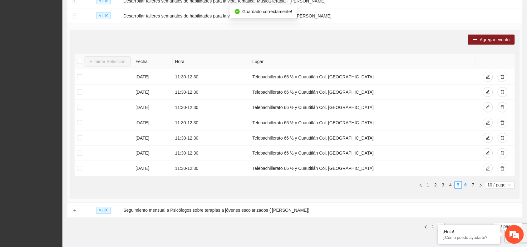
click at [466, 187] on link "6" at bounding box center [465, 185] width 7 height 7
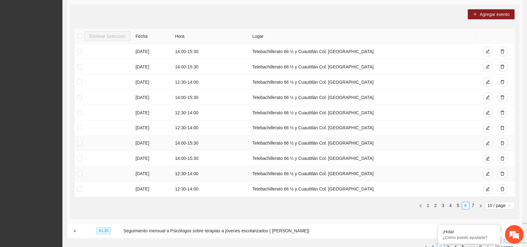
scroll to position [246, 0]
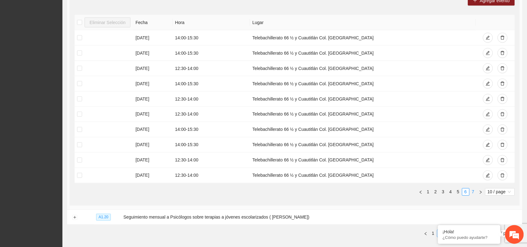
click at [476, 192] on link "7" at bounding box center [473, 191] width 7 height 7
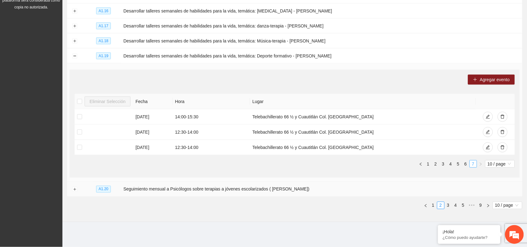
scroll to position [167, 0]
click at [426, 164] on link "1" at bounding box center [428, 164] width 7 height 7
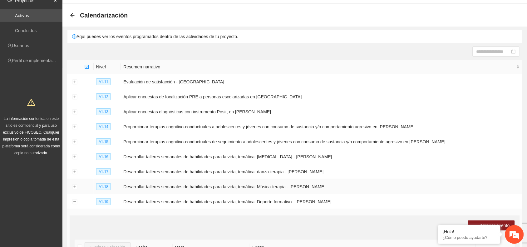
scroll to position [11, 0]
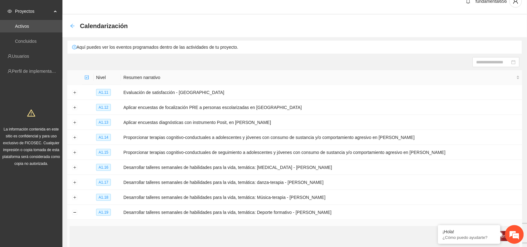
click at [74, 26] on icon "arrow-left" at bounding box center [72, 25] width 5 height 5
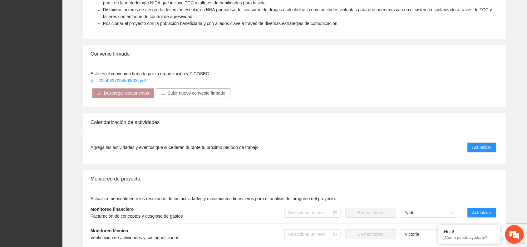
scroll to position [390, 0]
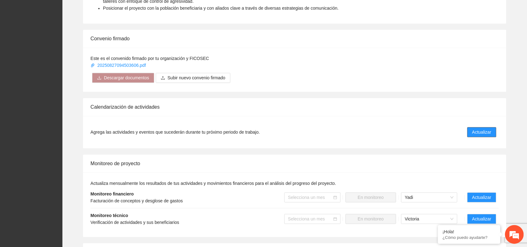
click at [476, 129] on span "Actualizar" at bounding box center [481, 132] width 19 height 7
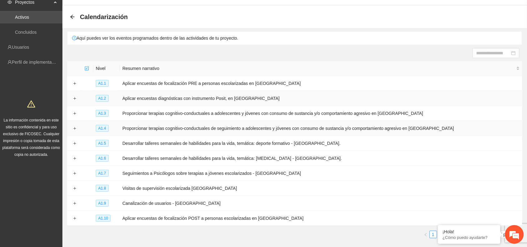
scroll to position [49, 0]
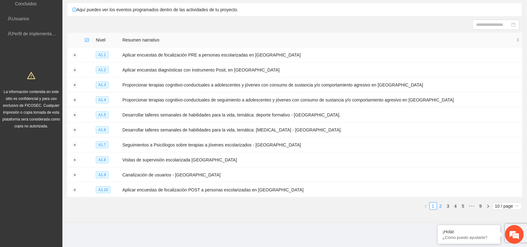
click at [440, 204] on link "2" at bounding box center [440, 205] width 7 height 7
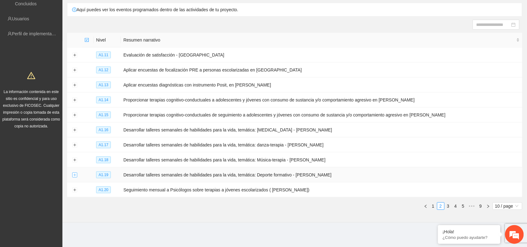
click at [72, 175] on button "Expand row" at bounding box center [74, 175] width 5 height 5
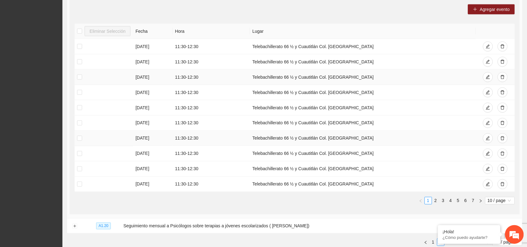
scroll to position [244, 0]
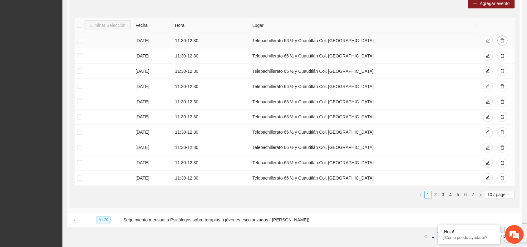
click at [502, 38] on icon "delete" at bounding box center [502, 40] width 4 height 4
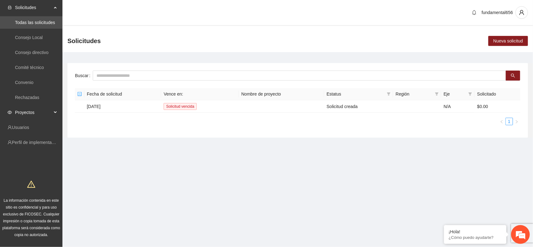
click at [55, 112] on icon at bounding box center [55, 112] width 3 height 0
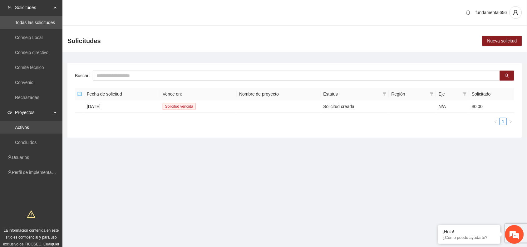
click at [29, 125] on link "Activos" at bounding box center [22, 127] width 14 height 5
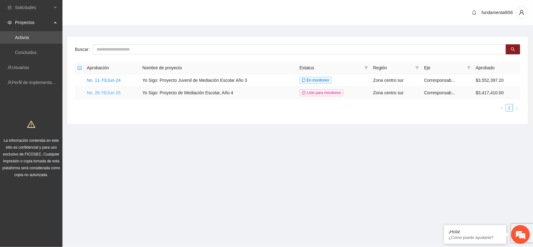
click at [95, 93] on link "No. 26-76/Jun-25" at bounding box center [104, 92] width 34 height 5
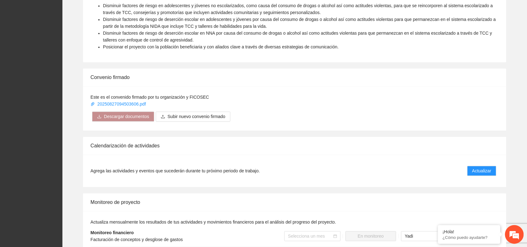
scroll to position [429, 0]
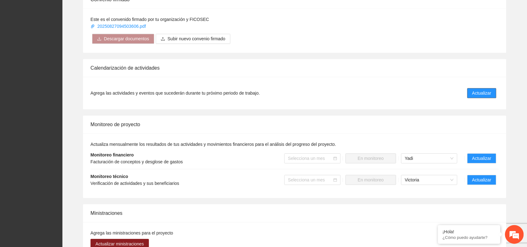
click at [481, 94] on span "Actualizar" at bounding box center [481, 93] width 19 height 7
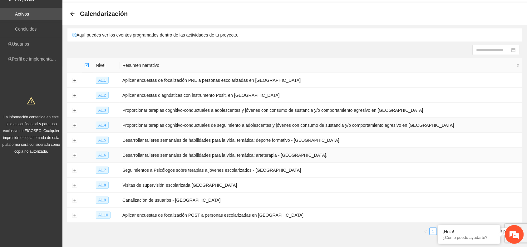
scroll to position [49, 0]
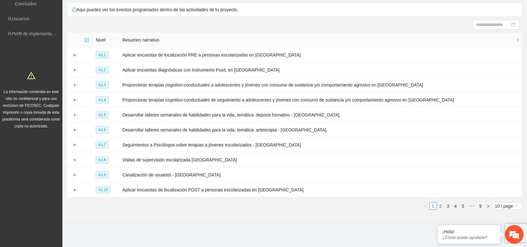
click at [441, 206] on link "2" at bounding box center [440, 205] width 7 height 7
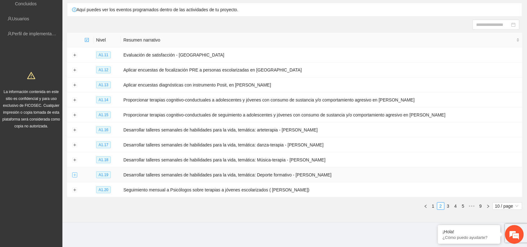
click at [76, 173] on button "Expand row" at bounding box center [74, 175] width 5 height 5
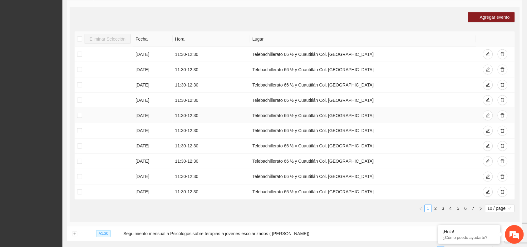
scroll to position [244, 0]
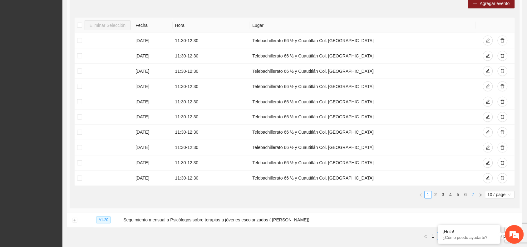
click at [473, 194] on link "7" at bounding box center [473, 194] width 7 height 7
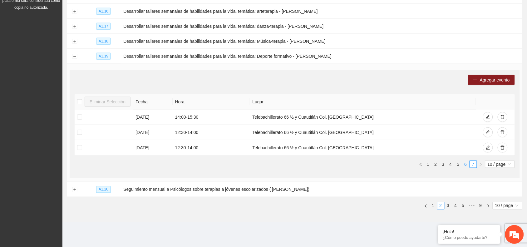
click at [464, 163] on link "6" at bounding box center [465, 164] width 7 height 7
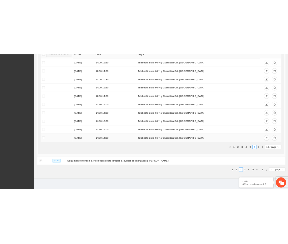
scroll to position [275, 0]
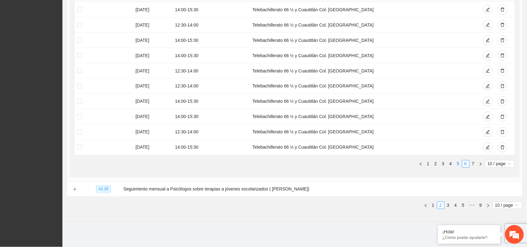
click at [457, 165] on link "5" at bounding box center [458, 163] width 7 height 7
click at [427, 163] on link "1" at bounding box center [428, 163] width 7 height 7
click at [502, 146] on icon "delete" at bounding box center [502, 147] width 4 height 4
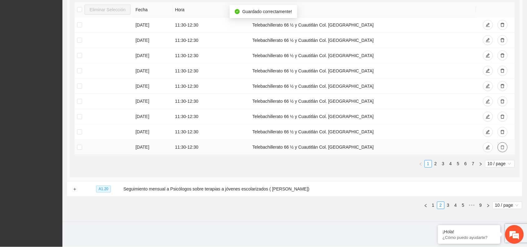
click at [502, 146] on icon "delete" at bounding box center [502, 147] width 4 height 4
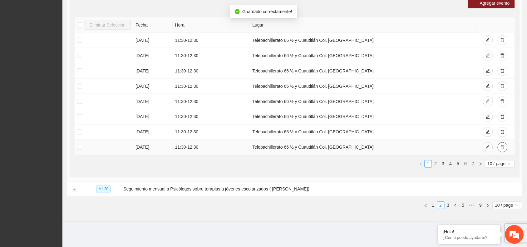
click at [502, 146] on icon "delete" at bounding box center [502, 147] width 4 height 4
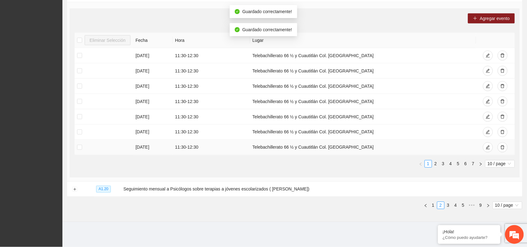
scroll to position [228, 0]
click at [502, 146] on icon "delete" at bounding box center [502, 148] width 4 height 4
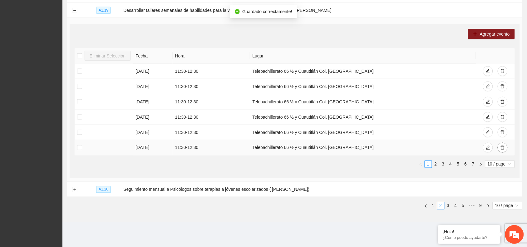
click at [502, 146] on icon "delete" at bounding box center [502, 148] width 4 height 4
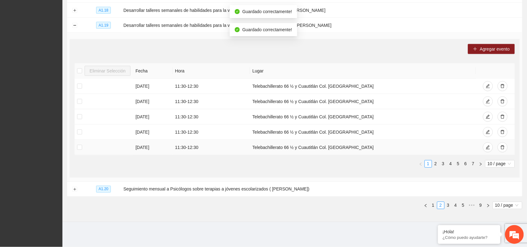
scroll to position [198, 0]
click at [502, 146] on icon "delete" at bounding box center [502, 148] width 4 height 4
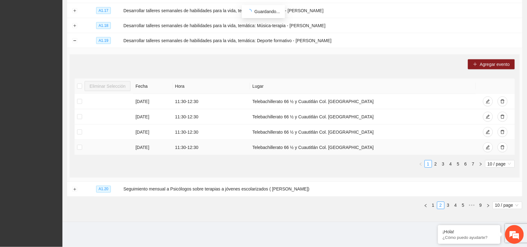
scroll to position [183, 0]
click at [502, 146] on icon "delete" at bounding box center [502, 148] width 4 height 4
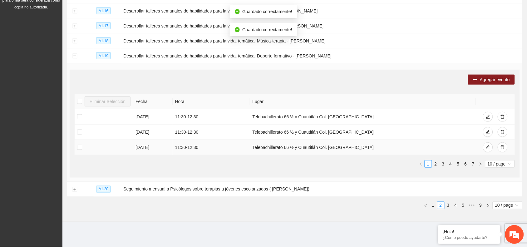
scroll to position [167, 0]
click at [502, 146] on icon "delete" at bounding box center [502, 148] width 4 height 4
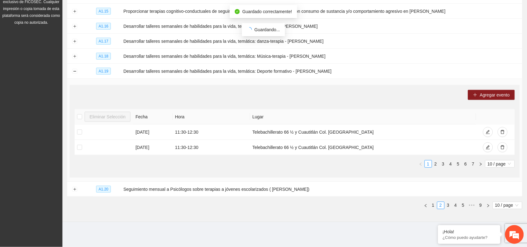
scroll to position [152, 0]
click at [502, 146] on icon "delete" at bounding box center [502, 148] width 4 height 4
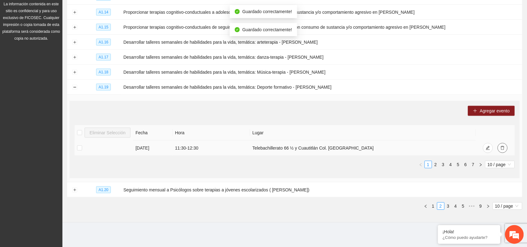
click at [502, 146] on icon "delete" at bounding box center [502, 148] width 4 height 4
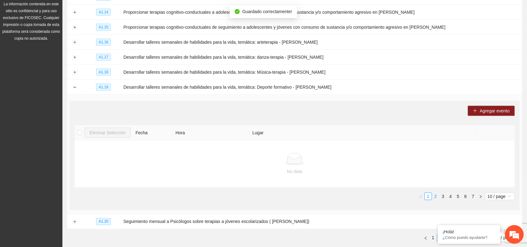
click at [435, 195] on link "2" at bounding box center [435, 196] width 7 height 7
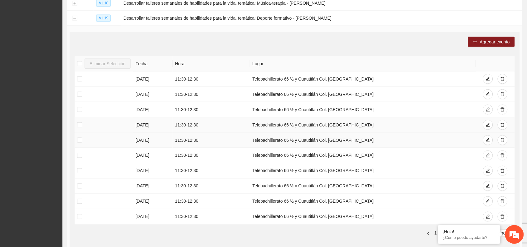
scroll to position [214, 0]
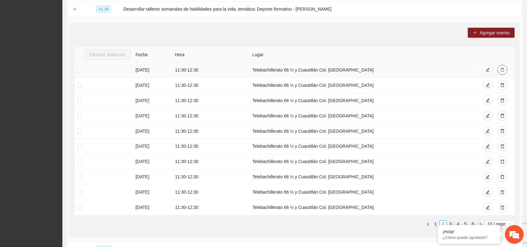
click at [503, 70] on icon "delete" at bounding box center [502, 70] width 4 height 4
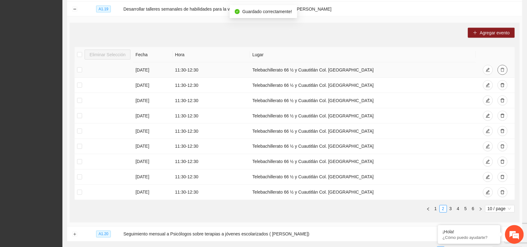
click at [501, 70] on icon "delete" at bounding box center [502, 70] width 4 height 4
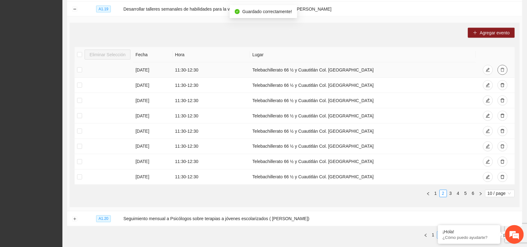
click at [501, 71] on icon "delete" at bounding box center [502, 70] width 4 height 4
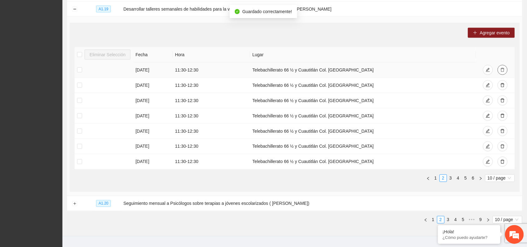
click at [501, 71] on icon "delete" at bounding box center [502, 70] width 4 height 4
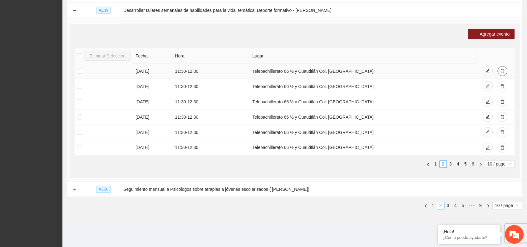
click at [501, 71] on icon "delete" at bounding box center [502, 71] width 4 height 4
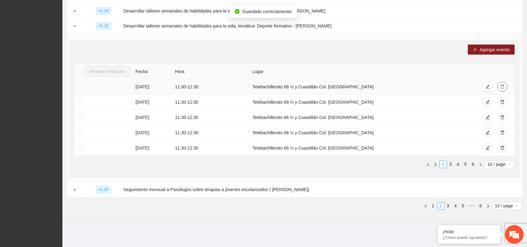
click at [502, 85] on icon "delete" at bounding box center [502, 87] width 4 height 4
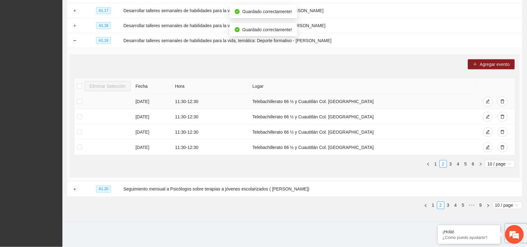
scroll to position [183, 0]
click at [500, 103] on icon "delete" at bounding box center [502, 102] width 4 height 4
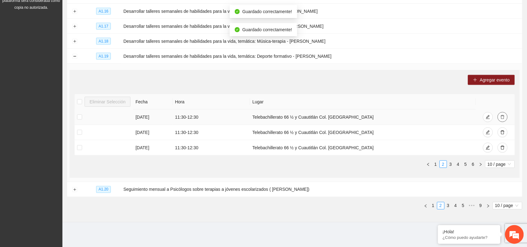
click at [501, 119] on button "button" at bounding box center [502, 117] width 10 height 10
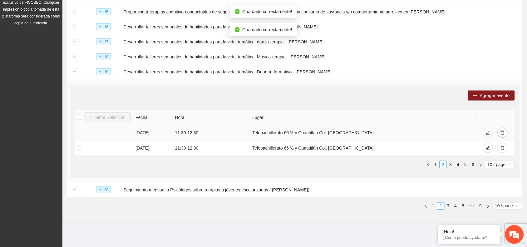
click at [502, 133] on icon "delete" at bounding box center [502, 132] width 4 height 4
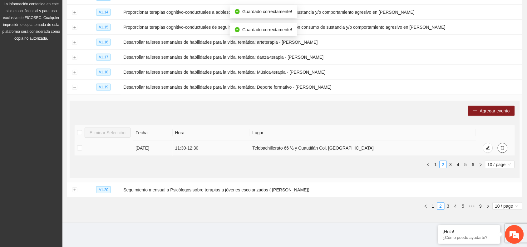
click at [502, 148] on icon "delete" at bounding box center [502, 148] width 4 height 4
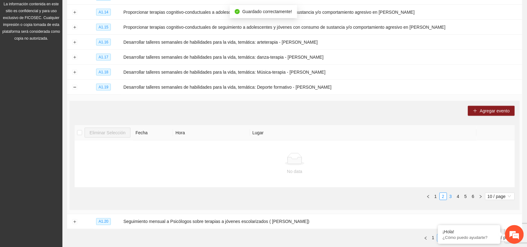
click at [450, 197] on link "3" at bounding box center [450, 196] width 7 height 7
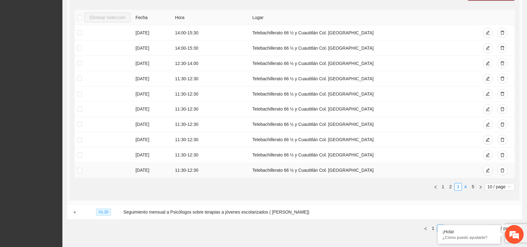
scroll to position [253, 0]
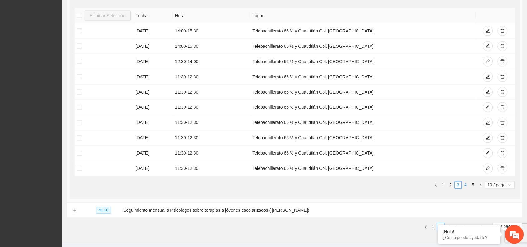
click at [465, 187] on link "4" at bounding box center [465, 185] width 7 height 7
click at [449, 186] on link "2" at bounding box center [450, 185] width 7 height 7
click at [441, 185] on link "1" at bounding box center [443, 185] width 7 height 7
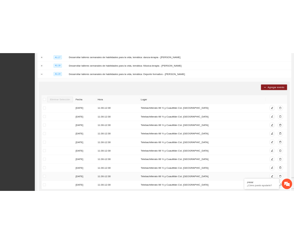
scroll to position [175, 0]
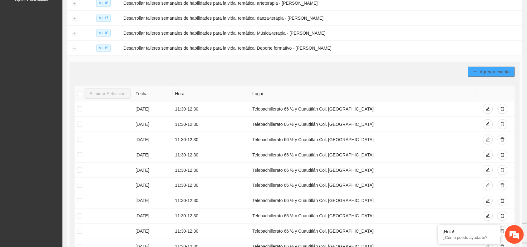
click at [475, 70] on icon "plus" at bounding box center [475, 72] width 4 height 4
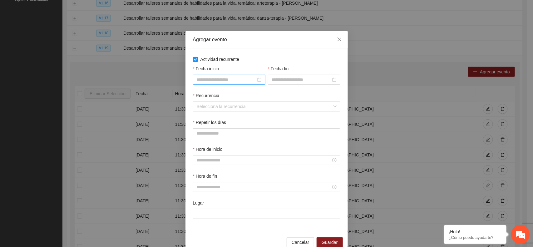
click at [259, 81] on div at bounding box center [229, 80] width 72 height 10
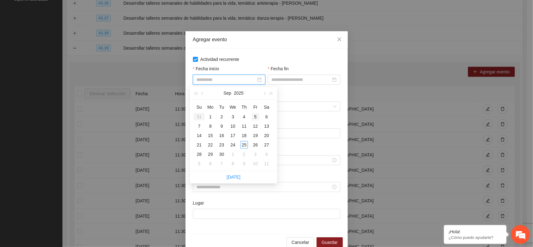
type input "**********"
click at [264, 94] on span "button" at bounding box center [263, 93] width 3 height 3
type input "**********"
click at [256, 135] on div "17" at bounding box center [254, 135] width 7 height 7
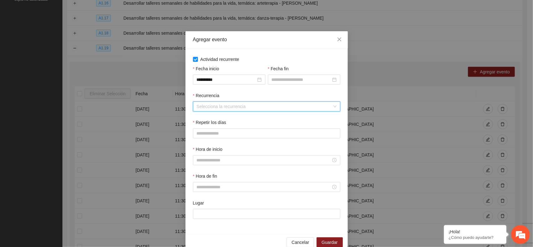
click at [210, 106] on input "Recurrencia" at bounding box center [264, 106] width 135 height 9
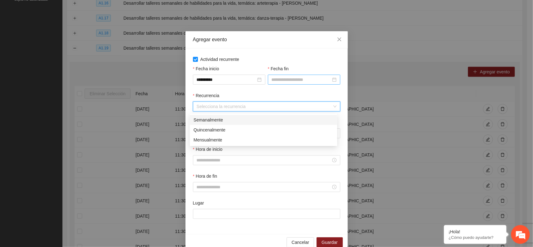
click at [278, 80] on input "Fecha fin" at bounding box center [300, 79] width 59 height 7
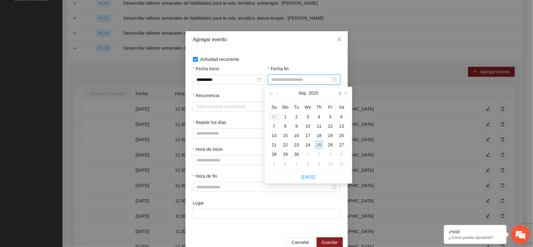
click at [339, 94] on span "button" at bounding box center [338, 93] width 3 height 3
type input "**********"
click at [329, 153] on div "31" at bounding box center [329, 153] width 7 height 7
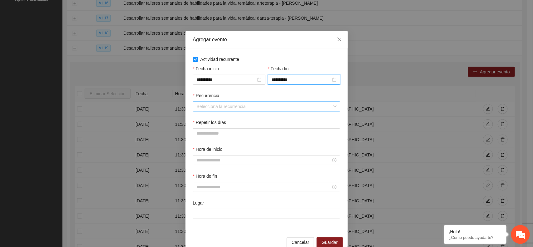
click at [219, 111] on input "Recurrencia" at bounding box center [264, 106] width 135 height 9
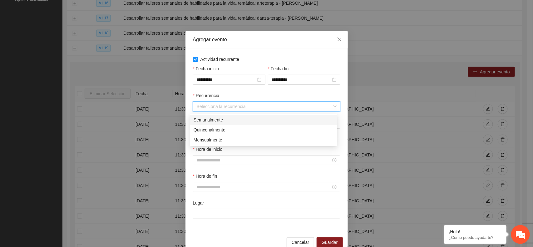
click at [213, 120] on div "Semanalmente" at bounding box center [263, 119] width 140 height 7
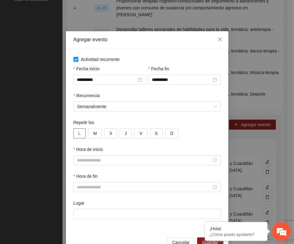
click at [80, 134] on button "L" at bounding box center [79, 133] width 12 height 10
click at [109, 134] on span "X" at bounding box center [110, 133] width 3 height 7
click at [139, 135] on span "V" at bounding box center [140, 133] width 3 height 7
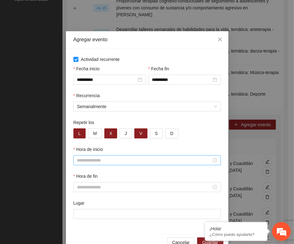
click at [81, 163] on input "Hora de inicio" at bounding box center [144, 160] width 134 height 7
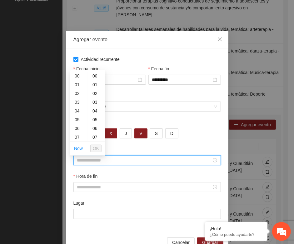
scroll to position [61, 0]
click at [78, 118] on div "12" at bounding box center [78, 119] width 17 height 9
click at [96, 92] on div "30" at bounding box center [96, 93] width 17 height 9
type input "*****"
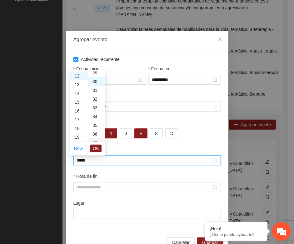
scroll to position [262, 0]
click at [96, 146] on span "OK" at bounding box center [96, 148] width 6 height 7
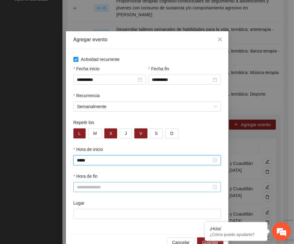
click at [79, 188] on input "Hora de fin" at bounding box center [144, 186] width 134 height 7
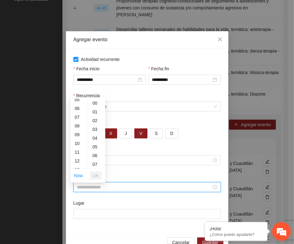
scroll to position [61, 0]
click at [79, 157] on div "13" at bounding box center [78, 155] width 17 height 9
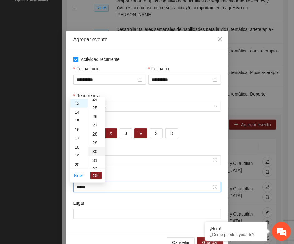
click at [93, 149] on div "30" at bounding box center [96, 151] width 17 height 9
type input "*****"
click at [96, 175] on span "OK" at bounding box center [96, 175] width 6 height 7
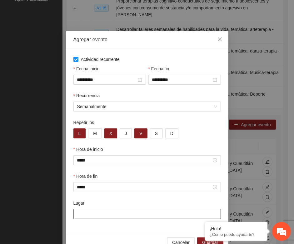
click at [84, 215] on input "Lugar" at bounding box center [146, 214] width 147 height 10
type input "**********"
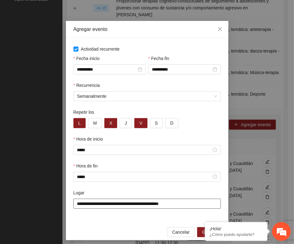
scroll to position [16, 0]
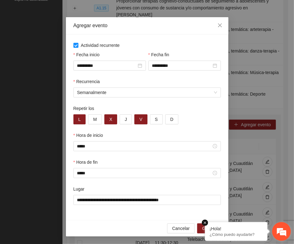
click at [205, 223] on em at bounding box center [205, 222] width 6 height 6
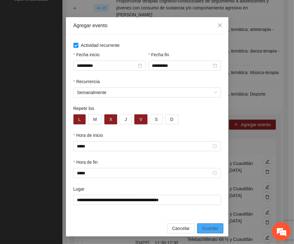
click at [198, 229] on button "Guardar" at bounding box center [210, 228] width 26 height 10
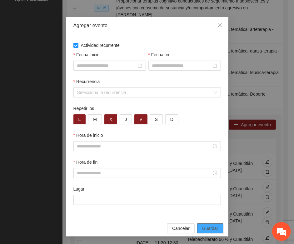
scroll to position [0, 0]
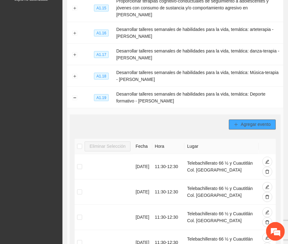
click at [232, 120] on button "Agregar evento" at bounding box center [252, 125] width 47 height 10
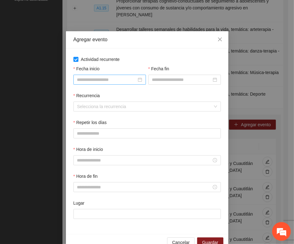
click at [136, 82] on div at bounding box center [109, 79] width 65 height 7
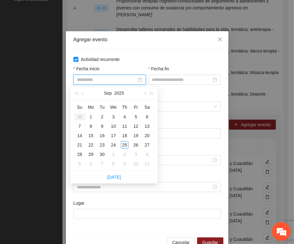
type input "**********"
drag, startPoint x: 145, startPoint y: 93, endPoint x: 146, endPoint y: 97, distance: 4.1
click at [145, 93] on span "button" at bounding box center [144, 93] width 3 height 3
type input "**********"
click at [137, 134] on div "17" at bounding box center [135, 135] width 7 height 7
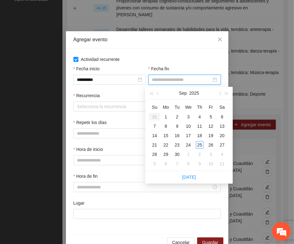
click at [167, 80] on input "Fecha fin" at bounding box center [181, 79] width 59 height 7
click at [218, 92] on span "button" at bounding box center [219, 93] width 3 height 3
type input "**********"
click at [165, 144] on div "20" at bounding box center [165, 144] width 7 height 7
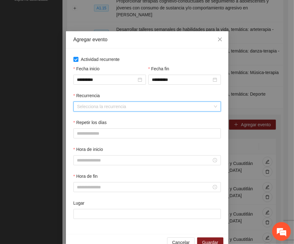
click at [83, 110] on input "Recurrencia" at bounding box center [144, 106] width 135 height 9
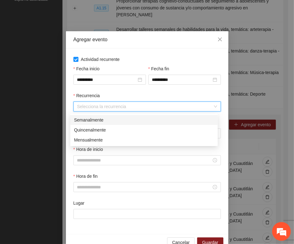
click at [80, 117] on div "Semanalmente" at bounding box center [144, 119] width 140 height 7
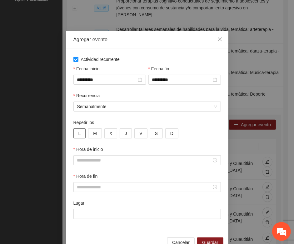
click at [78, 133] on span "L" at bounding box center [79, 133] width 2 height 7
click at [139, 134] on span "V" at bounding box center [140, 133] width 3 height 7
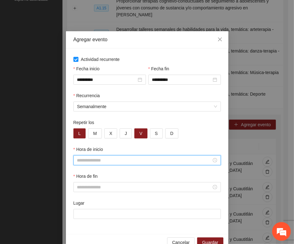
click at [90, 161] on input "Hora de inicio" at bounding box center [144, 160] width 134 height 7
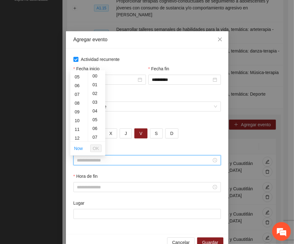
scroll to position [61, 0]
click at [76, 102] on div "10" at bounding box center [78, 102] width 17 height 9
click at [96, 93] on div "30" at bounding box center [96, 93] width 17 height 9
type input "*****"
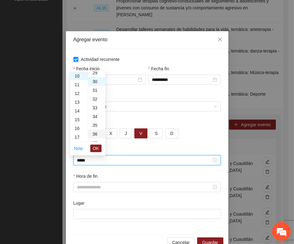
scroll to position [262, 0]
click at [94, 146] on span "OK" at bounding box center [96, 148] width 6 height 7
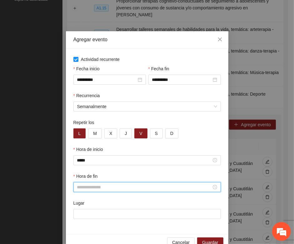
click at [77, 188] on input "Hora de fin" at bounding box center [144, 186] width 134 height 7
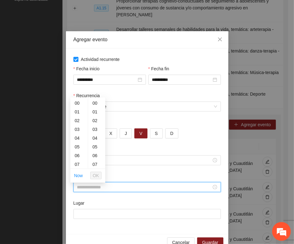
scroll to position [61, 0]
drag, startPoint x: 77, startPoint y: 137, endPoint x: 83, endPoint y: 146, distance: 10.1
click at [77, 138] on div "11" at bounding box center [78, 138] width 17 height 9
click at [94, 122] on div "30" at bounding box center [96, 121] width 17 height 9
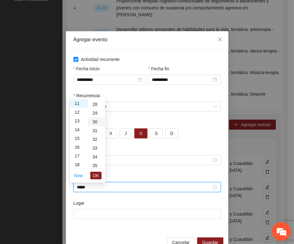
type input "*****"
click at [95, 173] on span "OK" at bounding box center [96, 175] width 6 height 7
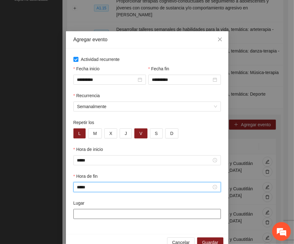
click at [74, 215] on input "Lugar" at bounding box center [146, 214] width 147 height 10
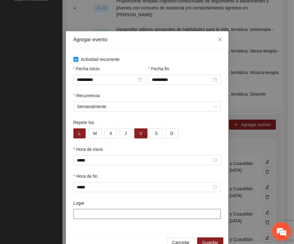
type input "**********"
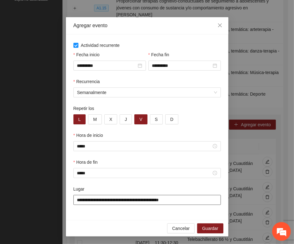
scroll to position [16, 0]
click at [202, 227] on span "Guardar" at bounding box center [210, 228] width 16 height 7
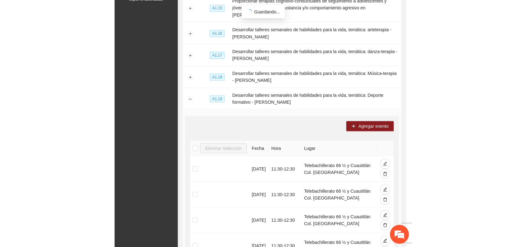
scroll to position [0, 0]
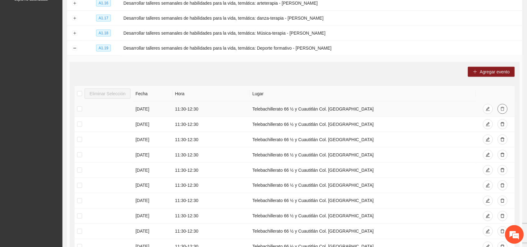
click at [503, 108] on icon "delete" at bounding box center [502, 109] width 4 height 4
click at [501, 108] on icon "delete" at bounding box center [502, 109] width 4 height 4
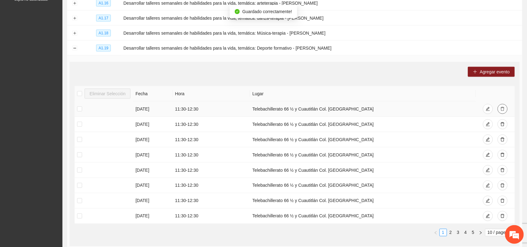
click at [501, 108] on icon "delete" at bounding box center [502, 109] width 4 height 4
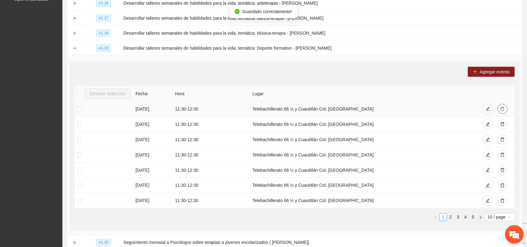
click at [501, 108] on icon "delete" at bounding box center [502, 109] width 4 height 4
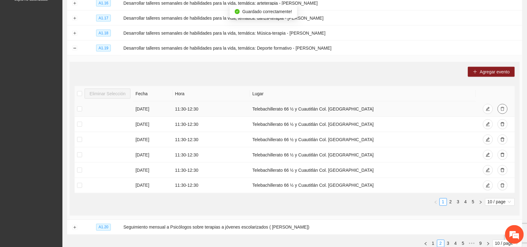
click at [501, 108] on icon "delete" at bounding box center [502, 109] width 4 height 4
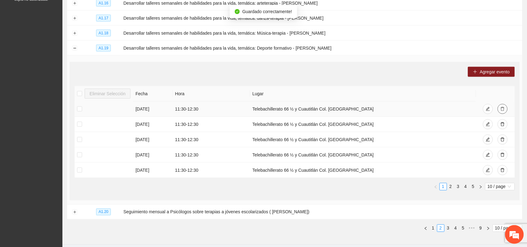
click at [501, 108] on icon "delete" at bounding box center [502, 109] width 4 height 4
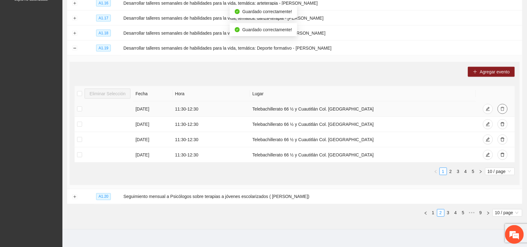
click at [501, 108] on icon "delete" at bounding box center [502, 109] width 4 height 4
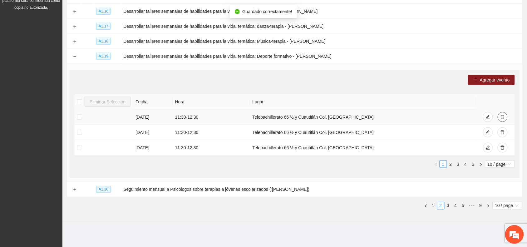
click at [503, 118] on icon "delete" at bounding box center [502, 117] width 4 height 4
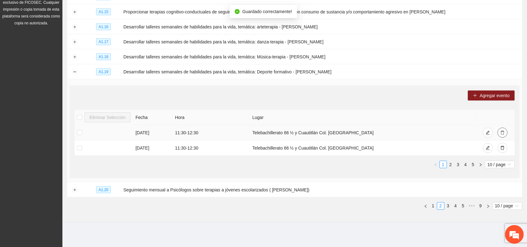
click at [500, 133] on icon "delete" at bounding box center [502, 132] width 4 height 4
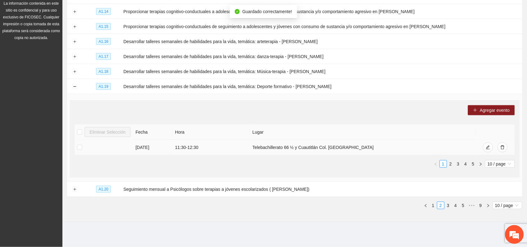
scroll to position [136, 0]
click at [504, 149] on icon "delete" at bounding box center [502, 148] width 4 height 4
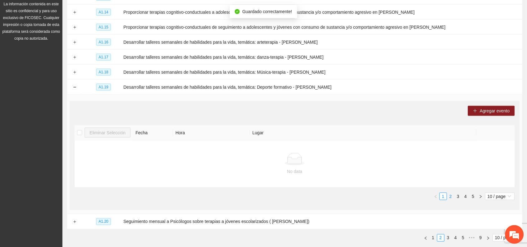
click at [452, 196] on link "2" at bounding box center [450, 196] width 7 height 7
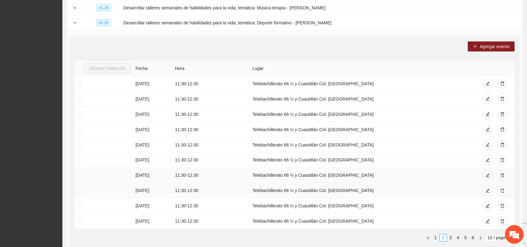
scroll to position [214, 0]
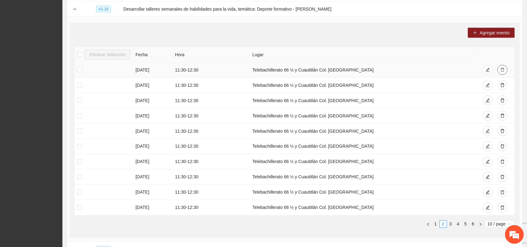
click at [503, 70] on icon "delete" at bounding box center [502, 70] width 4 height 4
click at [436, 225] on link "1" at bounding box center [435, 224] width 7 height 7
click at [442, 224] on link "2" at bounding box center [443, 224] width 7 height 7
click at [474, 224] on link "6" at bounding box center [473, 224] width 7 height 7
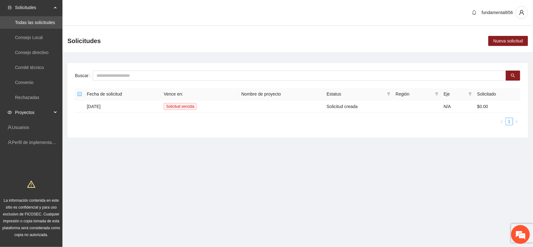
click at [54, 112] on div "Proyectos" at bounding box center [31, 112] width 62 height 12
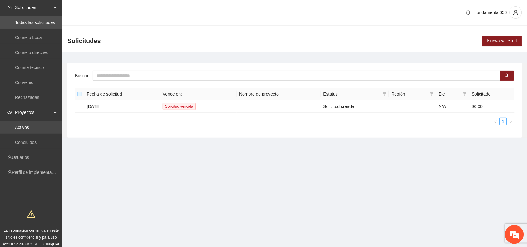
click at [27, 130] on link "Activos" at bounding box center [22, 127] width 14 height 5
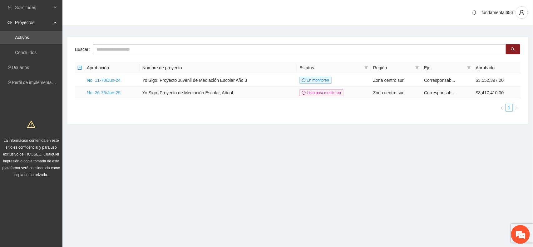
click at [104, 92] on link "No. 26-76/Jun-25" at bounding box center [104, 92] width 34 height 5
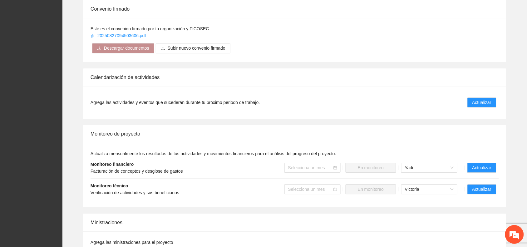
scroll to position [429, 0]
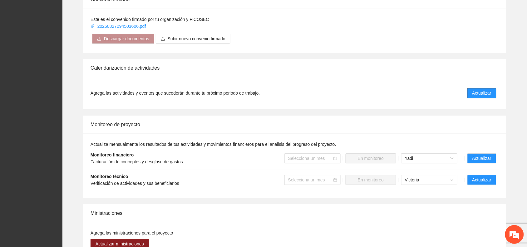
click at [475, 94] on span "Actualizar" at bounding box center [481, 93] width 19 height 7
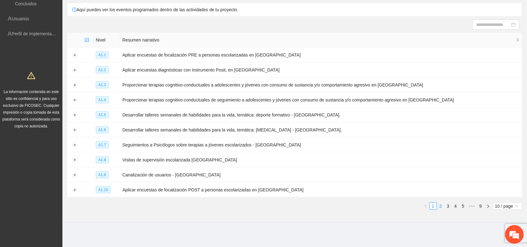
click at [441, 205] on link "2" at bounding box center [440, 205] width 7 height 7
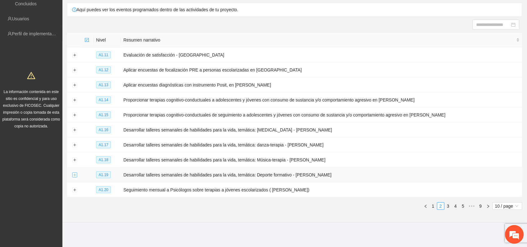
click at [75, 173] on button "Expand row" at bounding box center [74, 175] width 5 height 5
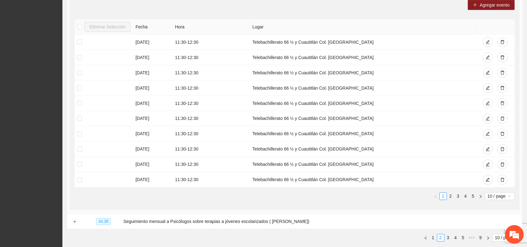
scroll to position [244, 0]
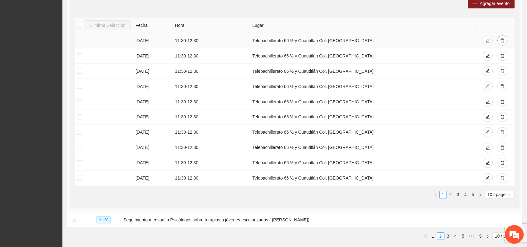
click at [501, 39] on icon "delete" at bounding box center [502, 40] width 4 height 4
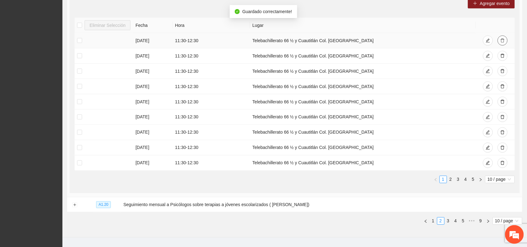
click at [501, 41] on icon "delete" at bounding box center [502, 41] width 4 height 4
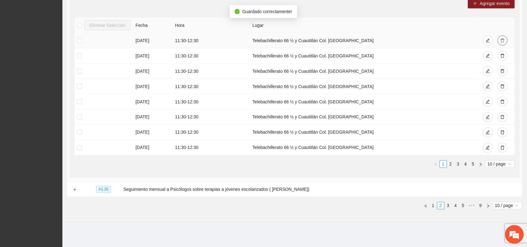
click at [501, 41] on icon "delete" at bounding box center [502, 41] width 4 height 4
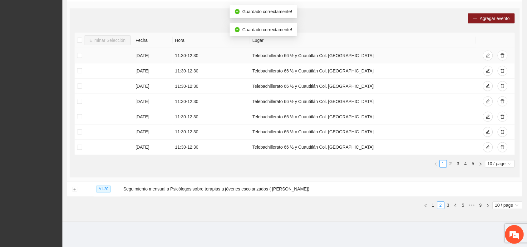
scroll to position [228, 0]
click at [502, 55] on icon "delete" at bounding box center [502, 56] width 4 height 4
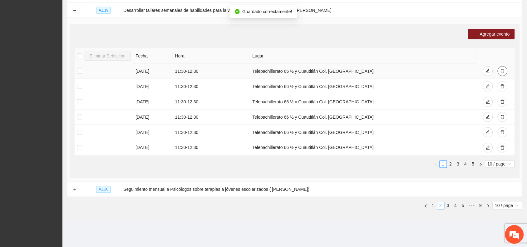
click at [502, 71] on icon "delete" at bounding box center [502, 71] width 4 height 4
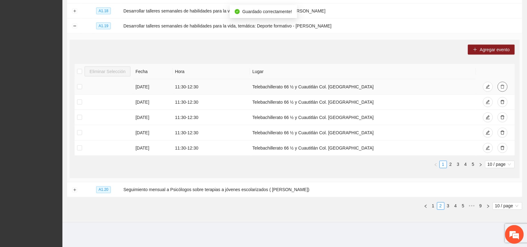
click at [503, 86] on icon "delete" at bounding box center [502, 87] width 4 height 4
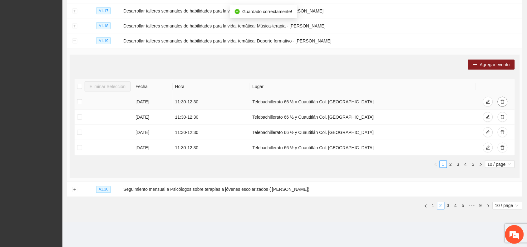
click at [502, 103] on icon "delete" at bounding box center [502, 102] width 4 height 4
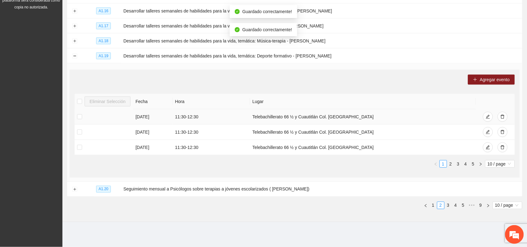
scroll to position [167, 0]
click at [502, 119] on icon "delete" at bounding box center [502, 117] width 4 height 4
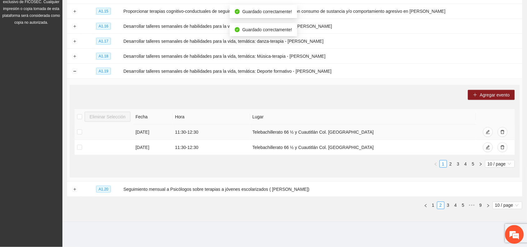
scroll to position [152, 0]
click at [502, 131] on icon "delete" at bounding box center [502, 133] width 4 height 4
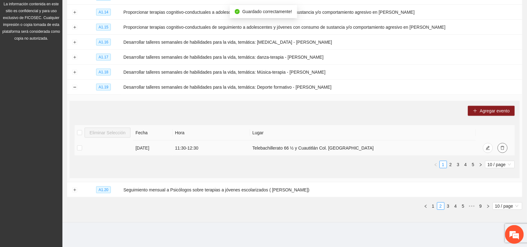
click at [502, 146] on icon "delete" at bounding box center [502, 148] width 4 height 4
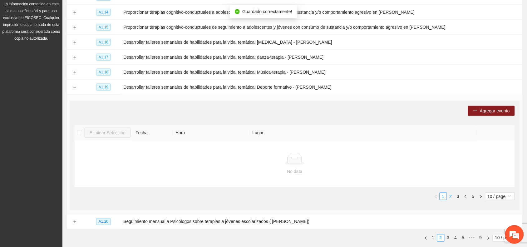
click at [451, 198] on link "2" at bounding box center [450, 196] width 7 height 7
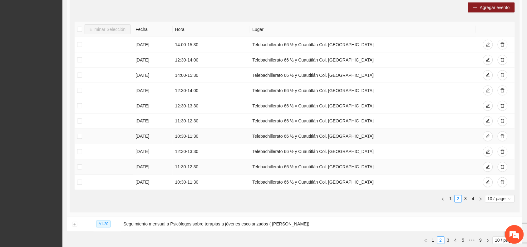
scroll to position [253, 0]
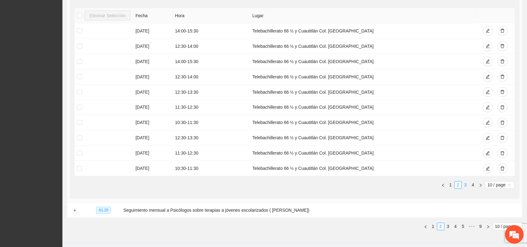
click at [466, 186] on link "3" at bounding box center [465, 185] width 7 height 7
click at [473, 185] on link "4" at bounding box center [473, 185] width 7 height 7
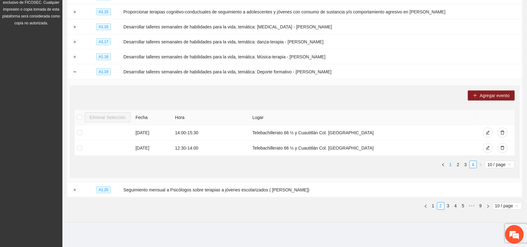
click at [450, 165] on link "1" at bounding box center [450, 164] width 7 height 7
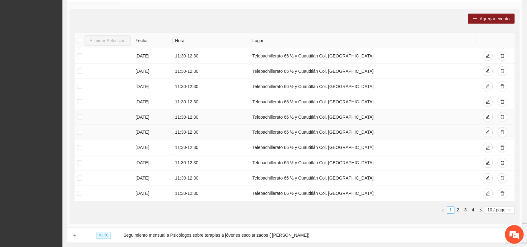
scroll to position [230, 0]
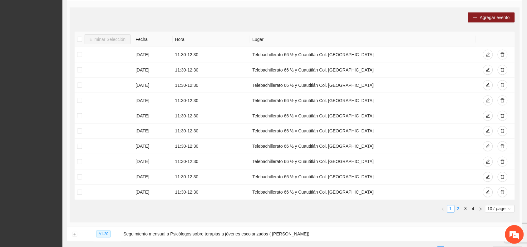
click at [457, 210] on link "2" at bounding box center [458, 208] width 7 height 7
click at [503, 55] on icon "delete" at bounding box center [502, 54] width 4 height 4
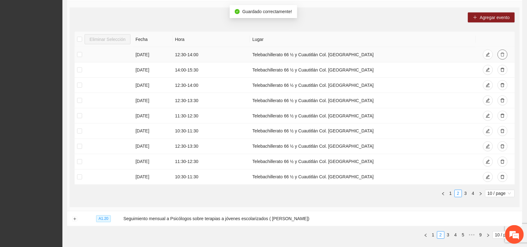
click at [503, 54] on icon "delete" at bounding box center [502, 54] width 4 height 4
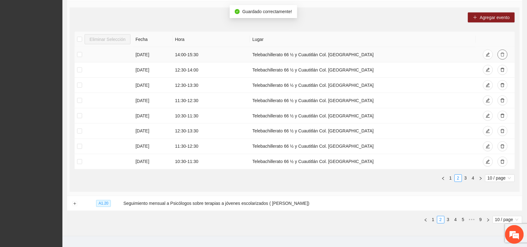
click at [503, 54] on icon "delete" at bounding box center [502, 54] width 4 height 4
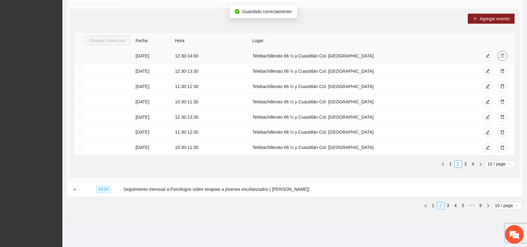
click at [503, 54] on icon "delete" at bounding box center [502, 56] width 4 height 4
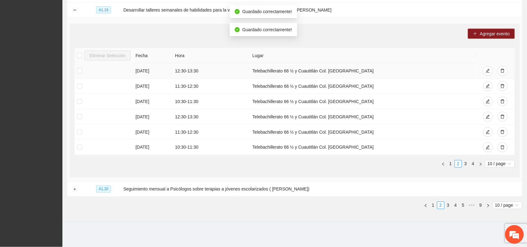
scroll to position [213, 0]
click at [464, 163] on link "3" at bounding box center [465, 164] width 7 height 7
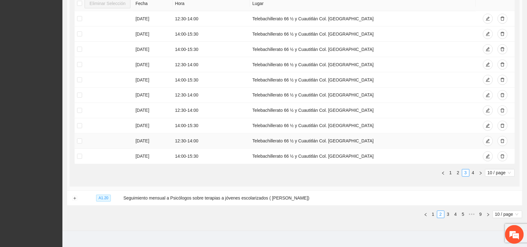
scroll to position [275, 0]
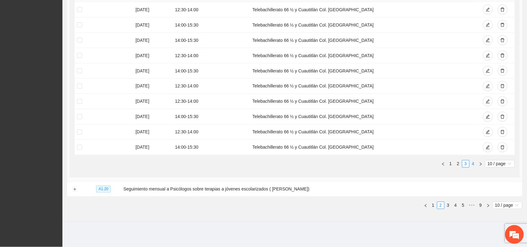
click at [473, 163] on link "4" at bounding box center [473, 163] width 7 height 7
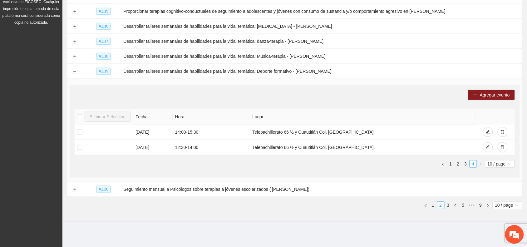
scroll to position [152, 0]
click at [503, 148] on icon "delete" at bounding box center [502, 148] width 4 height 4
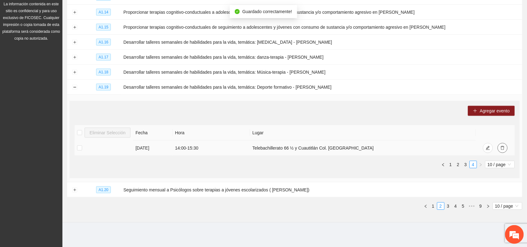
click at [502, 148] on icon "delete" at bounding box center [502, 148] width 4 height 4
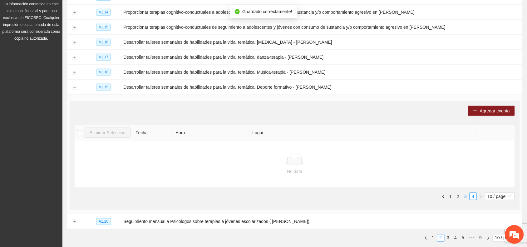
click at [466, 195] on link "3" at bounding box center [465, 196] width 7 height 7
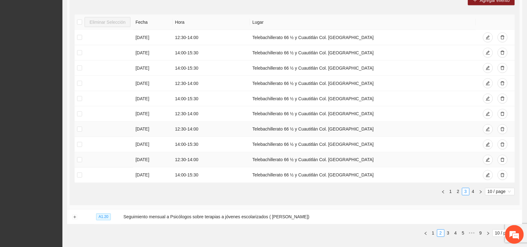
scroll to position [253, 0]
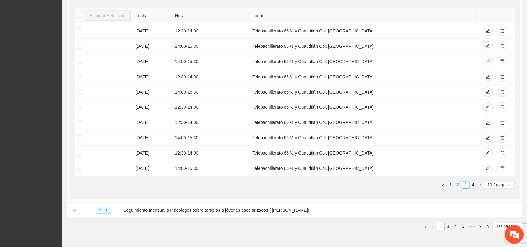
click at [456, 185] on link "2" at bounding box center [458, 185] width 7 height 7
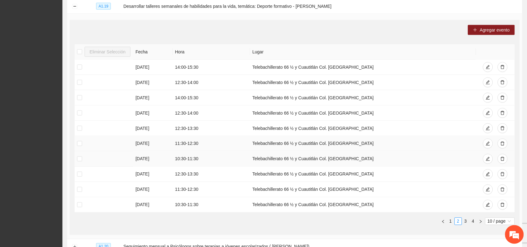
scroll to position [275, 0]
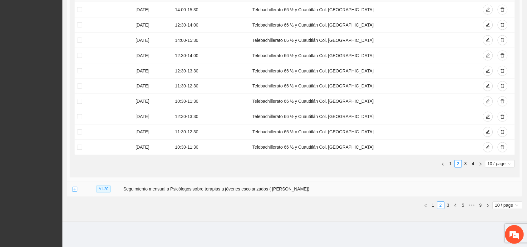
click at [74, 191] on button "Expand row" at bounding box center [74, 189] width 5 height 5
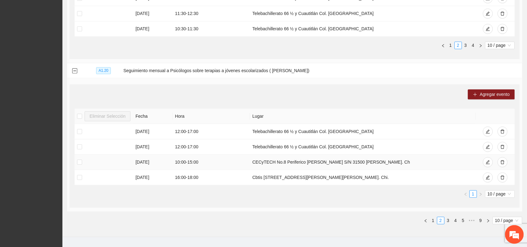
scroll to position [409, 0]
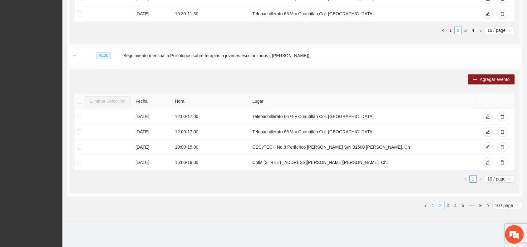
click at [448, 205] on link "3" at bounding box center [448, 205] width 7 height 7
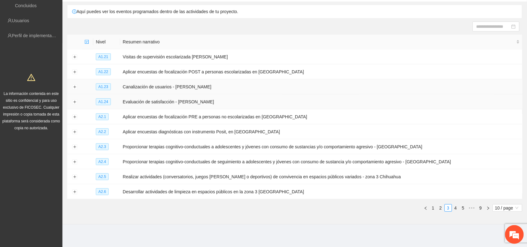
scroll to position [49, 0]
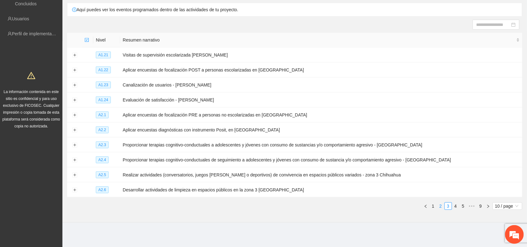
click at [439, 205] on link "2" at bounding box center [440, 205] width 7 height 7
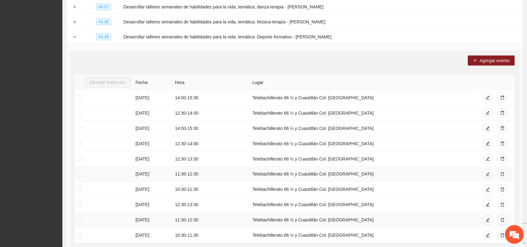
scroll to position [205, 0]
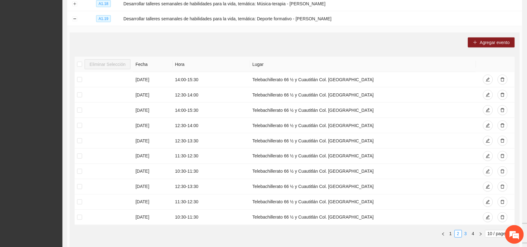
click at [464, 233] on link "3" at bounding box center [465, 233] width 7 height 7
click at [474, 233] on link "4" at bounding box center [473, 233] width 7 height 7
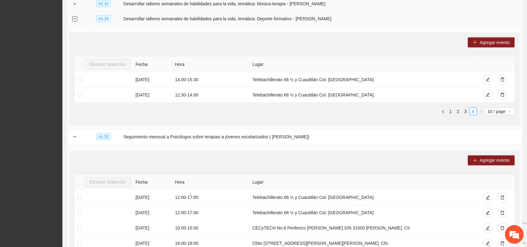
click at [73, 19] on button "Collapse row" at bounding box center [74, 19] width 5 height 5
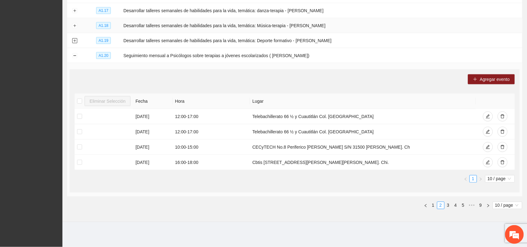
scroll to position [183, 0]
click at [75, 55] on button "Collapse row" at bounding box center [74, 56] width 5 height 5
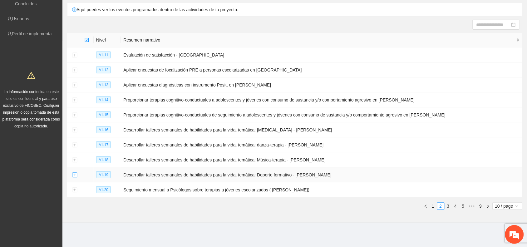
click at [73, 174] on button "Expand row" at bounding box center [74, 175] width 5 height 5
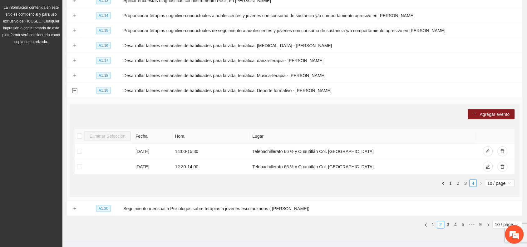
scroll to position [152, 0]
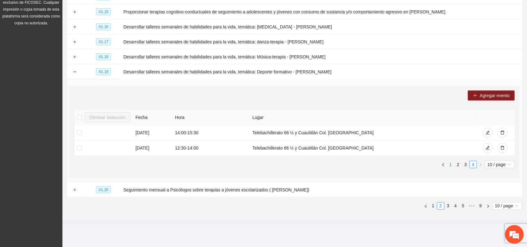
click at [450, 165] on link "1" at bounding box center [450, 164] width 7 height 7
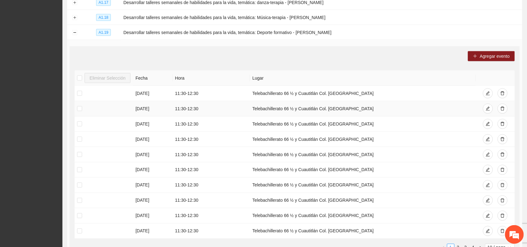
scroll to position [230, 0]
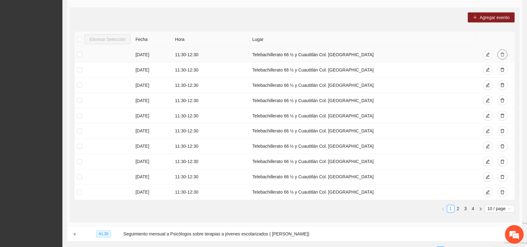
click at [501, 53] on icon "delete" at bounding box center [502, 55] width 4 height 4
click at [460, 209] on link "2" at bounding box center [458, 208] width 7 height 7
click at [464, 209] on link "3" at bounding box center [465, 208] width 7 height 7
click at [472, 210] on link "4" at bounding box center [473, 208] width 7 height 7
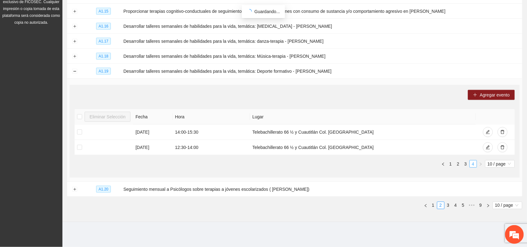
scroll to position [152, 0]
click at [471, 164] on link "4" at bounding box center [473, 164] width 7 height 7
click at [503, 130] on icon "delete" at bounding box center [502, 132] width 4 height 4
click at [501, 150] on span "delete" at bounding box center [502, 148] width 4 height 5
